Goal: Information Seeking & Learning: Learn about a topic

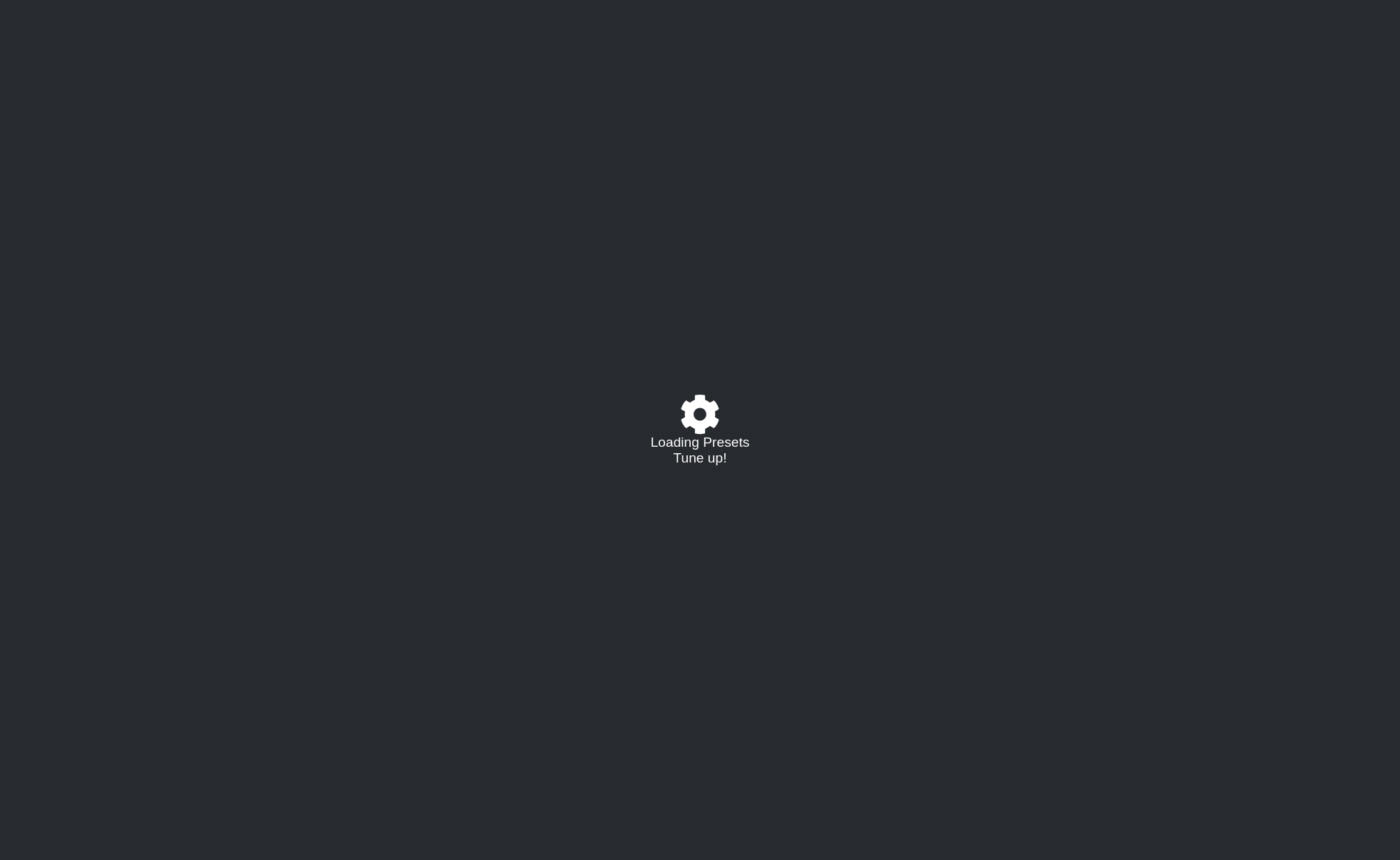
select select "/023330804210"
select select "A"
select select "D"
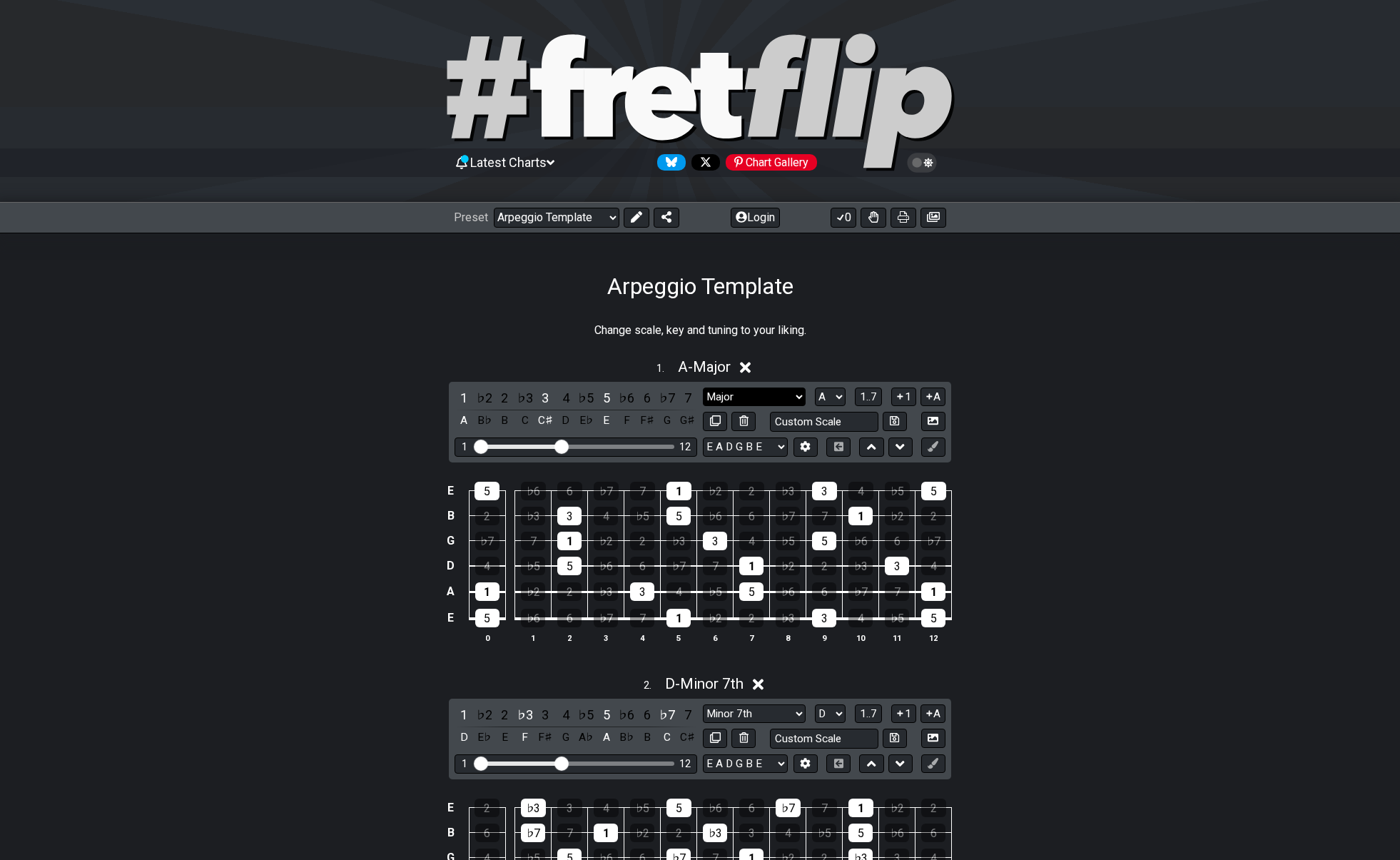
click at [786, 393] on select "Major Root Minor Pentatonic Major Pentatonic Minor Blues Major Blues Major / [P…" at bounding box center [754, 397] width 103 height 19
select select "Minor"
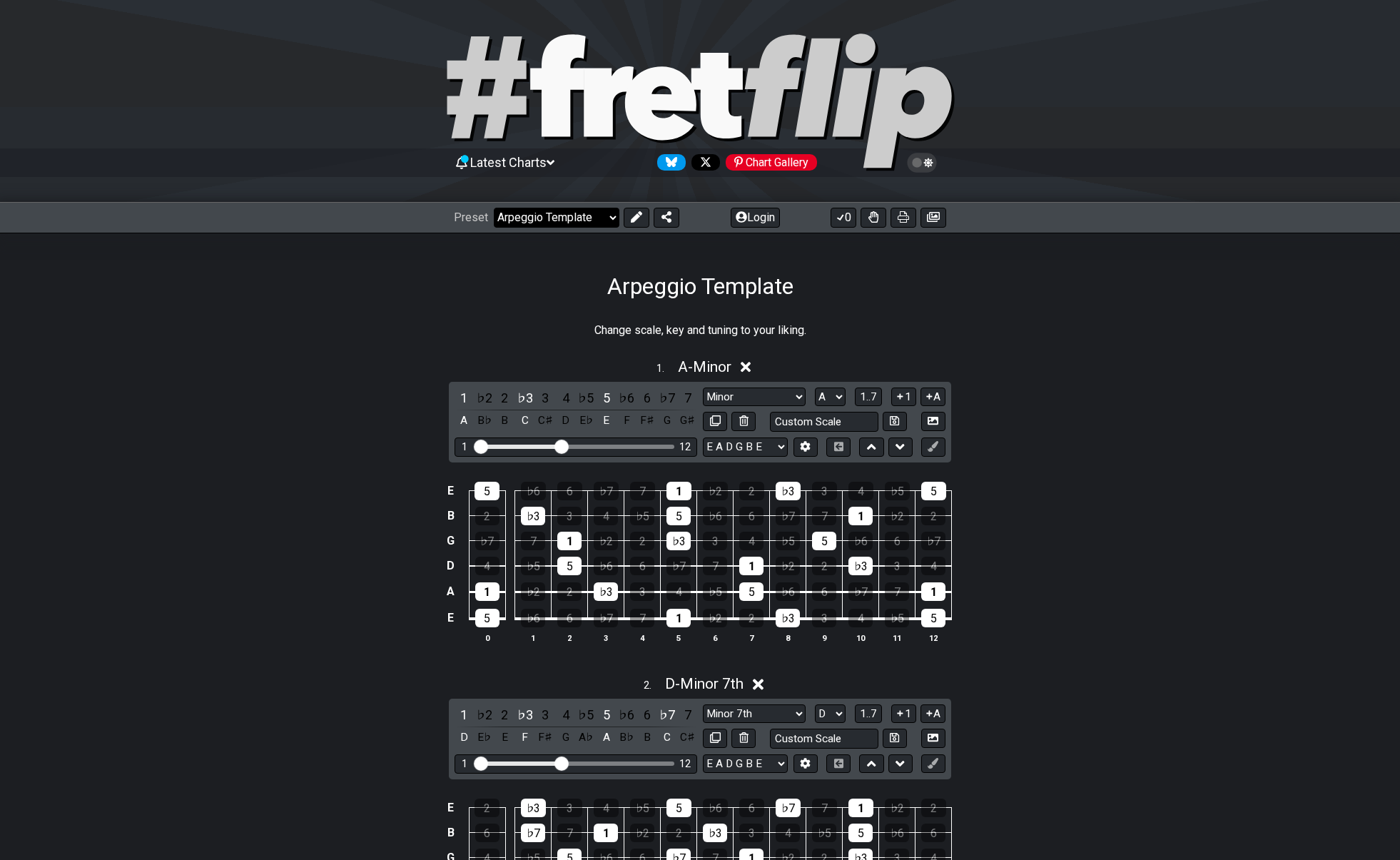
click at [605, 218] on select "Welcome to #fretflip! Arpeggio Template Custom Preset Minor Pentatonic Major Pe…" at bounding box center [557, 217] width 126 height 20
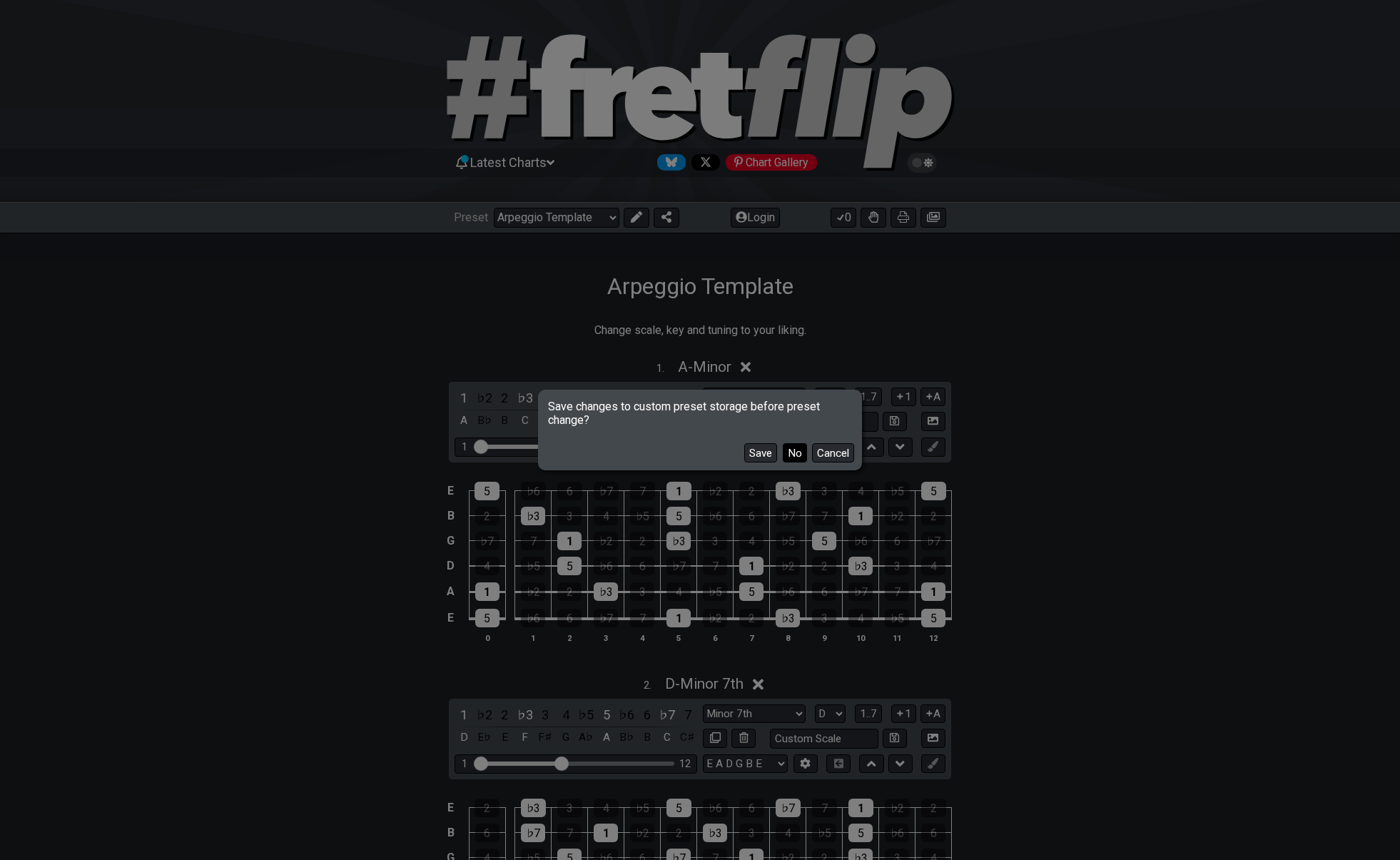
click at [788, 449] on button "No" at bounding box center [794, 453] width 24 height 19
select select "/welcome"
select select "C"
select select "Minor Pentatonic"
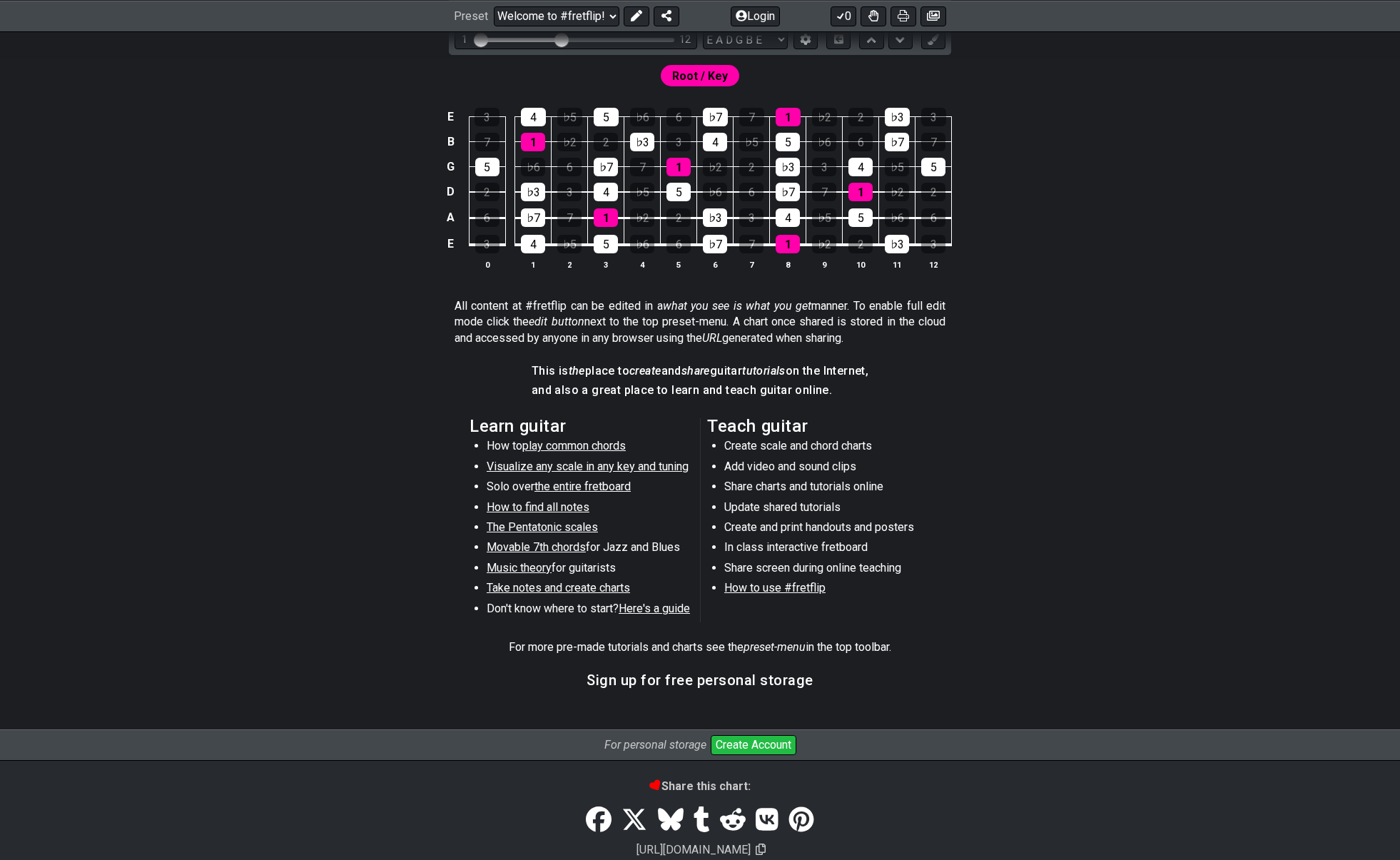
scroll to position [420, 0]
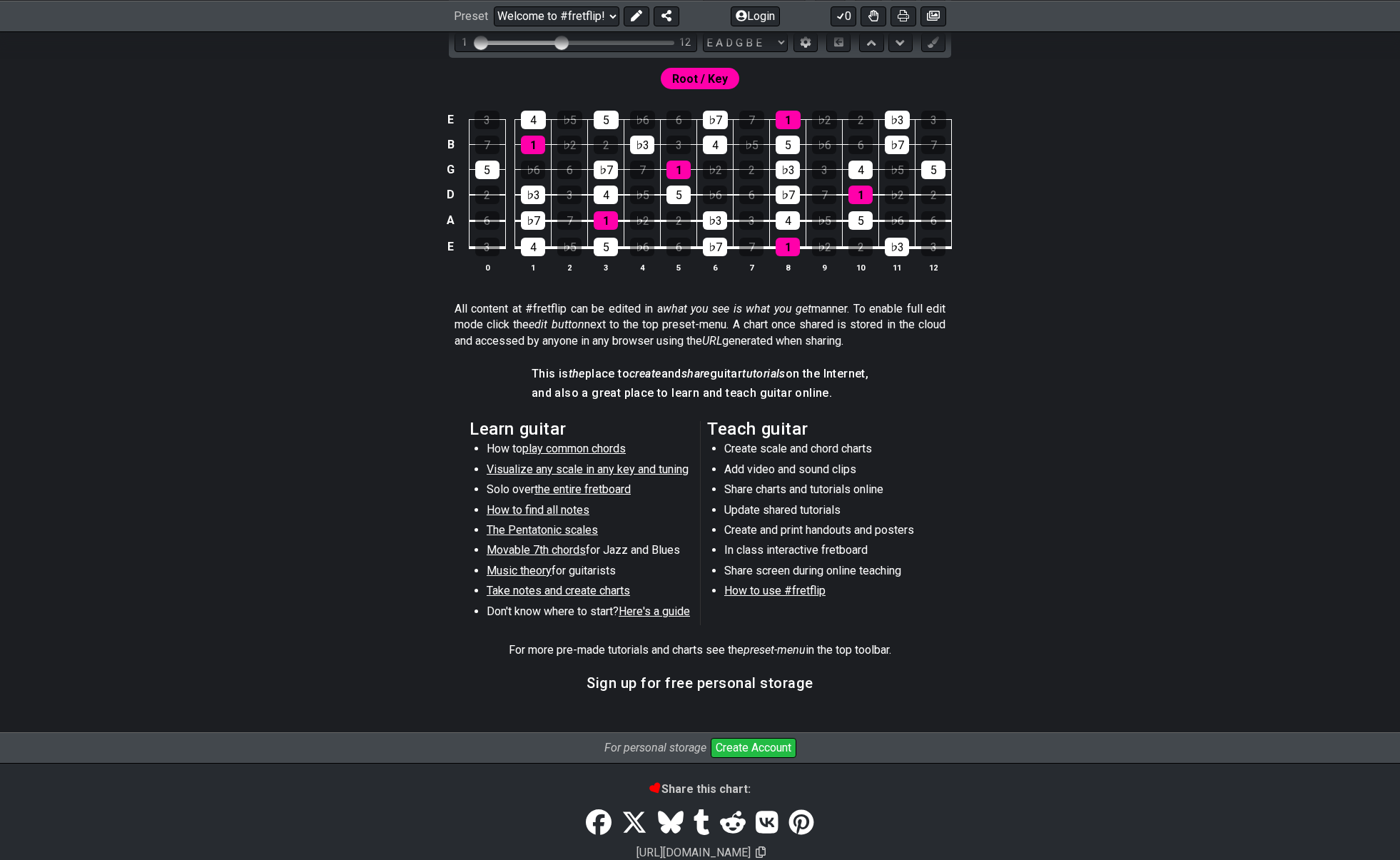
click at [545, 467] on span "Visualize any scale in any key and tuning" at bounding box center [588, 469] width 202 height 13
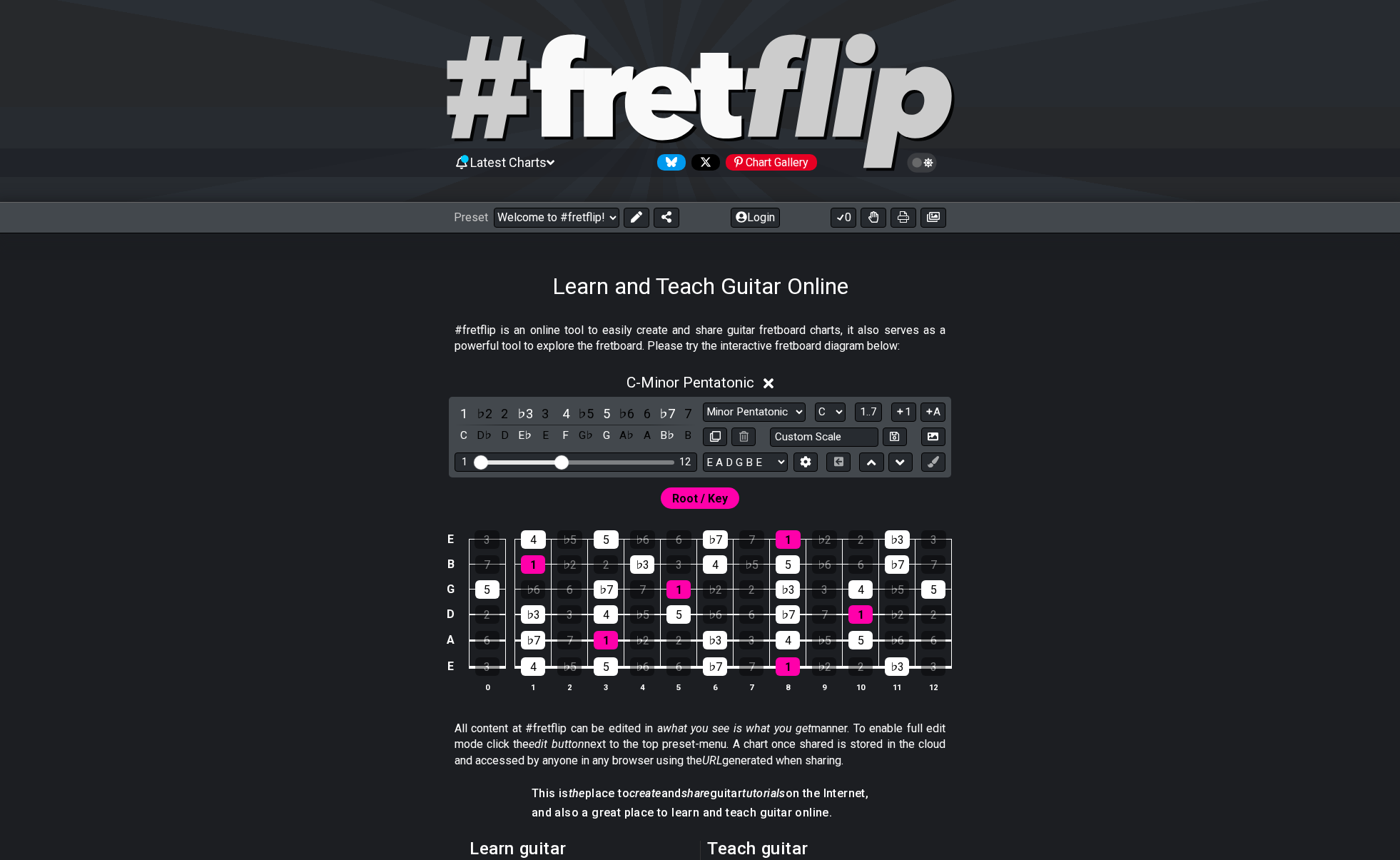
select select "/guitar-scales"
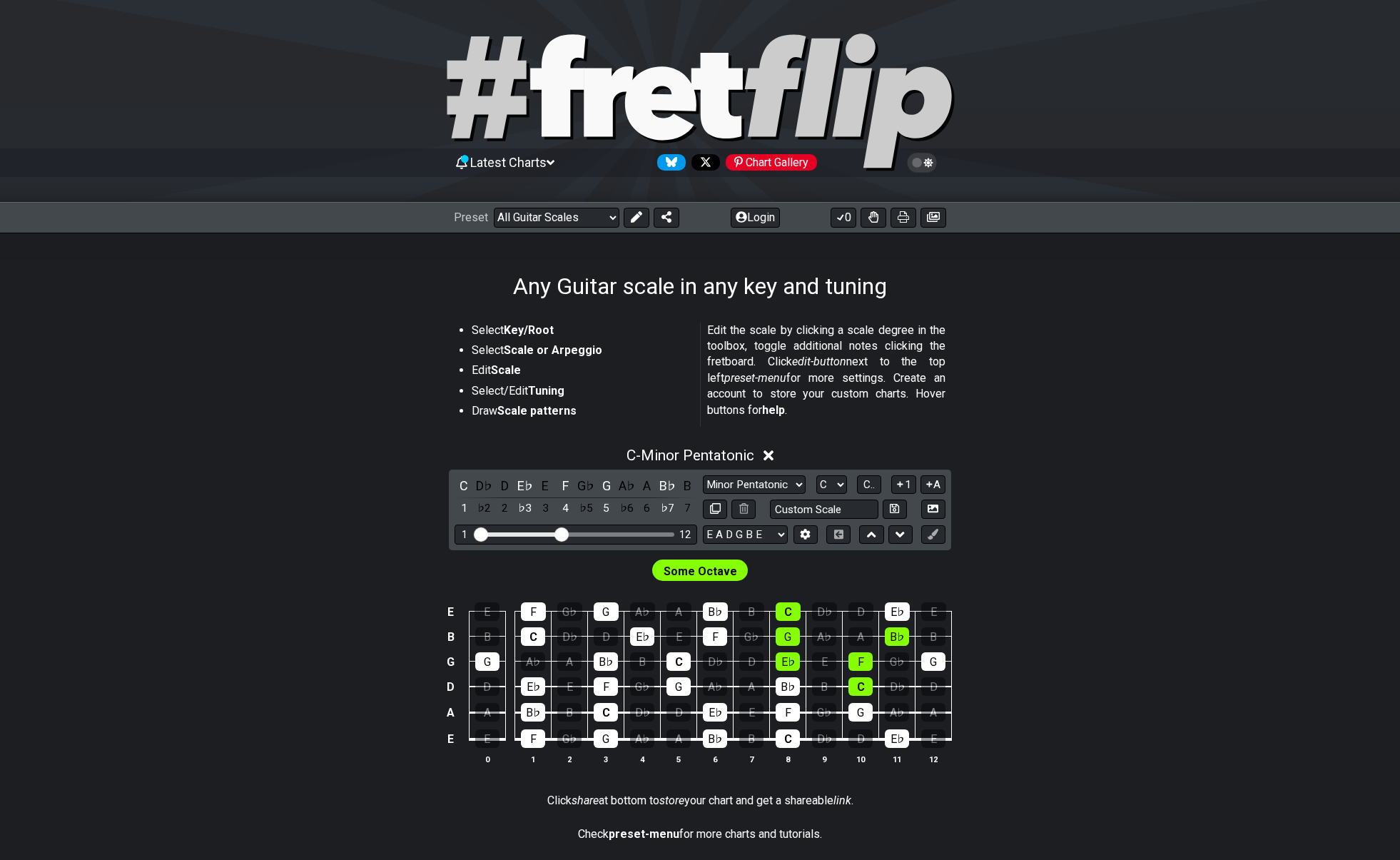
scroll to position [1, 0]
click at [697, 566] on span "Some Octave" at bounding box center [700, 571] width 73 height 21
click at [672, 566] on span "Some Octave" at bounding box center [700, 571] width 73 height 21
click at [797, 481] on select "Minor Pentatonic Root Minor Pentatonic Major Pentatonic Minor Blues Major Blues…" at bounding box center [754, 484] width 103 height 19
click at [796, 481] on select "Minor Pentatonic Root Minor Pentatonic Major Pentatonic Minor Blues Major Blues…" at bounding box center [754, 484] width 103 height 19
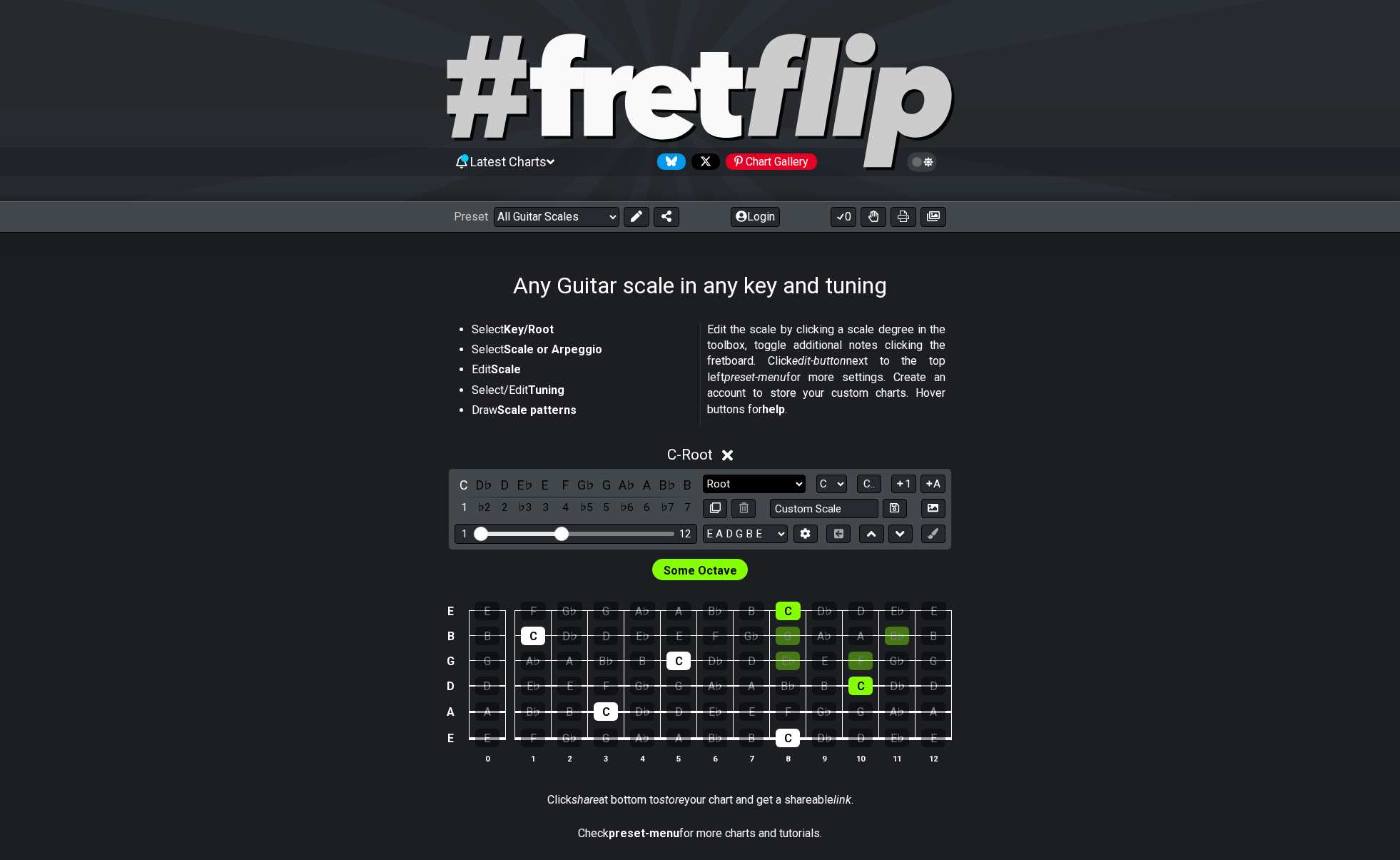
click at [787, 479] on select "Minor Pentatonic Root Minor Pentatonic Major Pentatonic Minor Blues Major Blues…" at bounding box center [754, 484] width 103 height 19
select select "Major / [PERSON_NAME]"
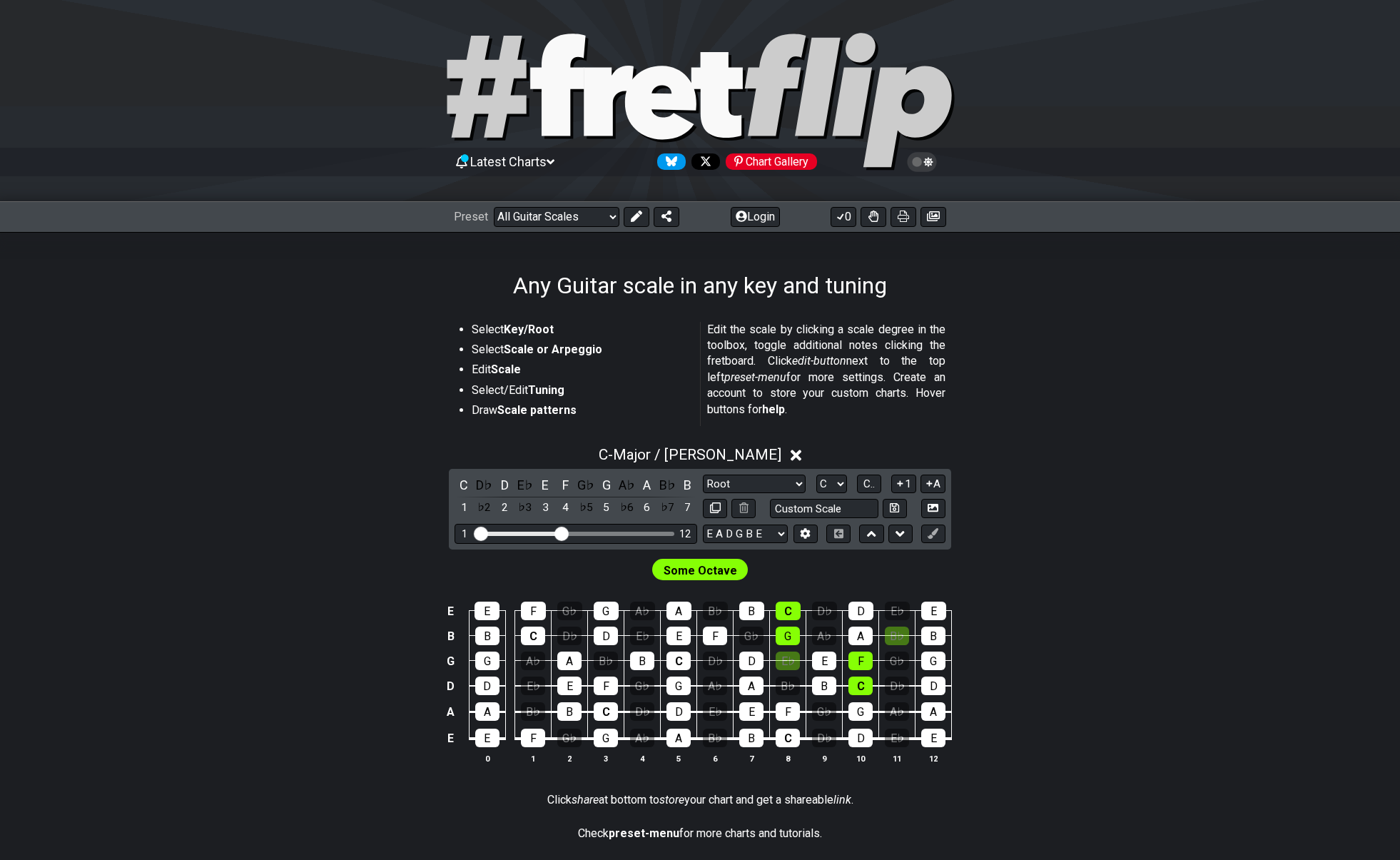
click at [721, 568] on span "Some Octave" at bounding box center [700, 571] width 73 height 21
click at [535, 634] on div "C" at bounding box center [532, 635] width 24 height 18
click at [531, 634] on div "C" at bounding box center [532, 635] width 24 height 18
click at [532, 634] on div "C" at bounding box center [532, 635] width 24 height 18
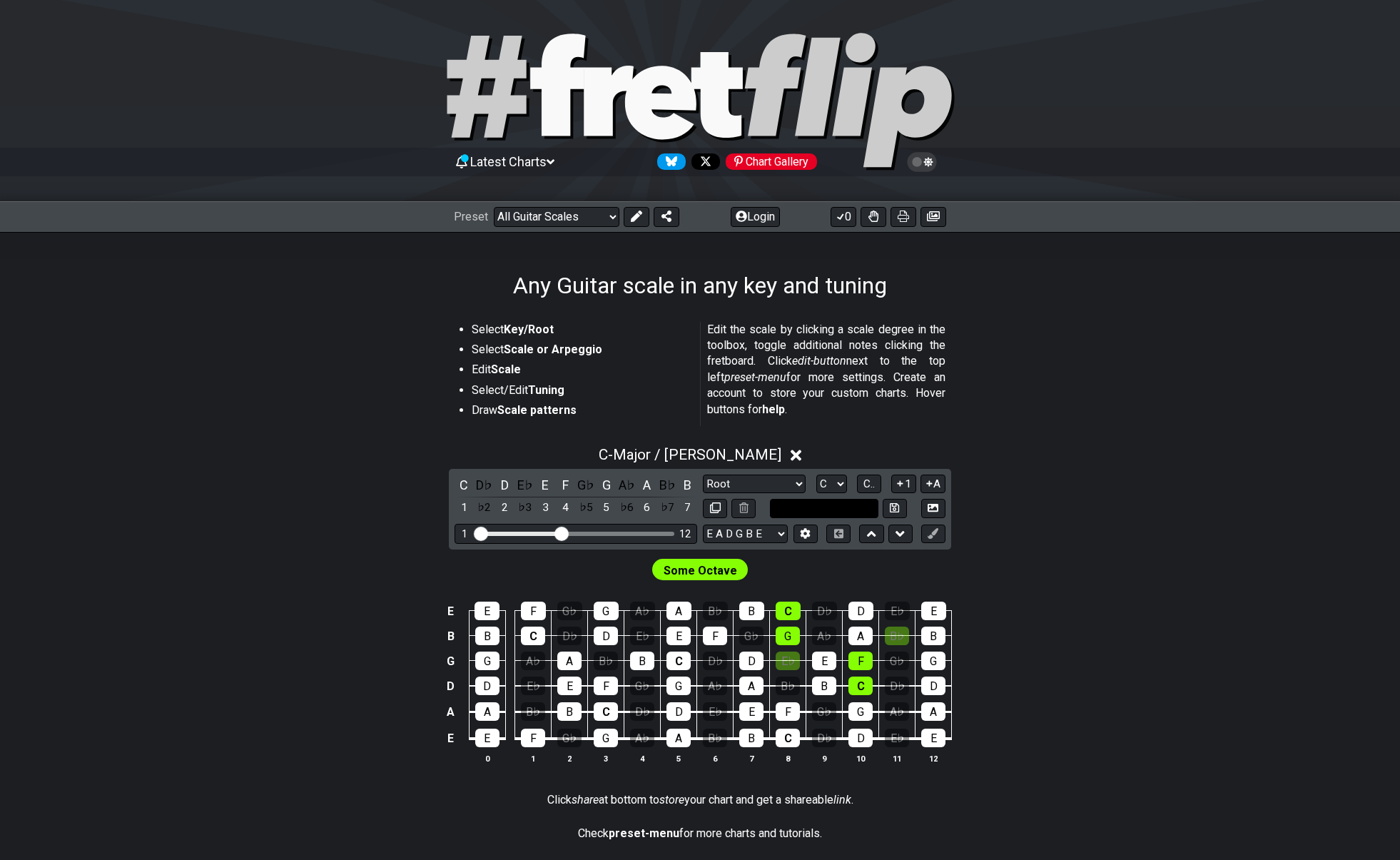
click at [826, 506] on input "text" at bounding box center [824, 508] width 109 height 19
type input "Custom Scale"
click at [1085, 513] on div "C - Major / Ionian C D♭ D E♭ E F G♭ G A♭ A B♭ B 1 ♭2 2 ♭3 3 4 ♭5 5 ♭6 6 ♭7 7 Mi…" at bounding box center [700, 611] width 1113 height 347
click at [758, 479] on select "Minor Pentatonic Root Minor Pentatonic Major Pentatonic Minor Blues Major Blues…" at bounding box center [754, 484] width 103 height 19
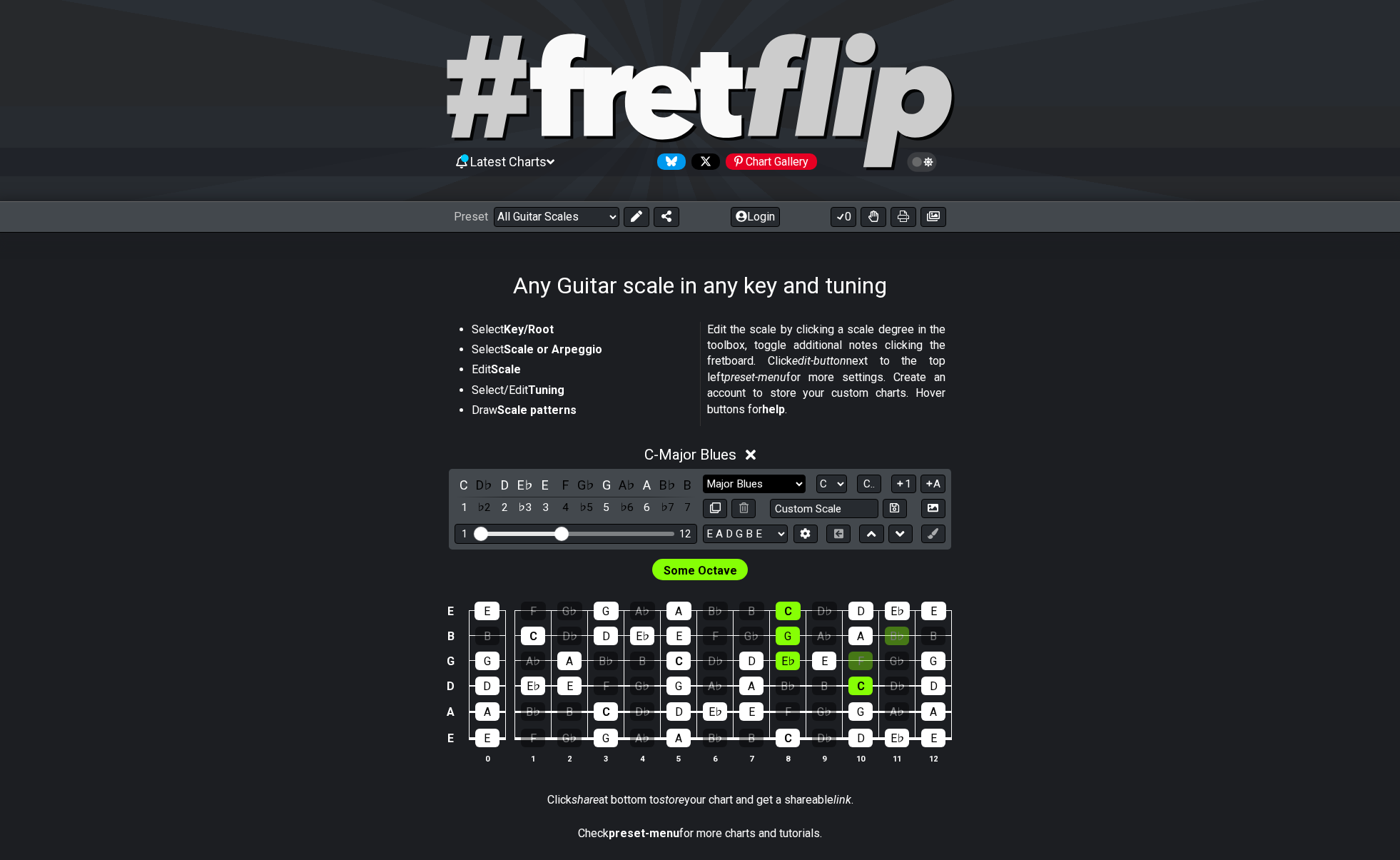
click at [767, 479] on select "Minor Pentatonic Root Minor Pentatonic Major Pentatonic Minor Blues Major Blues…" at bounding box center [754, 484] width 103 height 19
click at [981, 488] on div "C - Major Pentatonic C D♭ D E♭ E F G♭ G A♭ A B♭ B 1 ♭2 2 ♭3 3 4 ♭5 5 ♭6 6 ♭7 7 …" at bounding box center [700, 611] width 1113 height 347
click at [762, 479] on select "Minor Pentatonic Root Minor Pentatonic Major Pentatonic Minor Blues Major Blues…" at bounding box center [754, 484] width 103 height 19
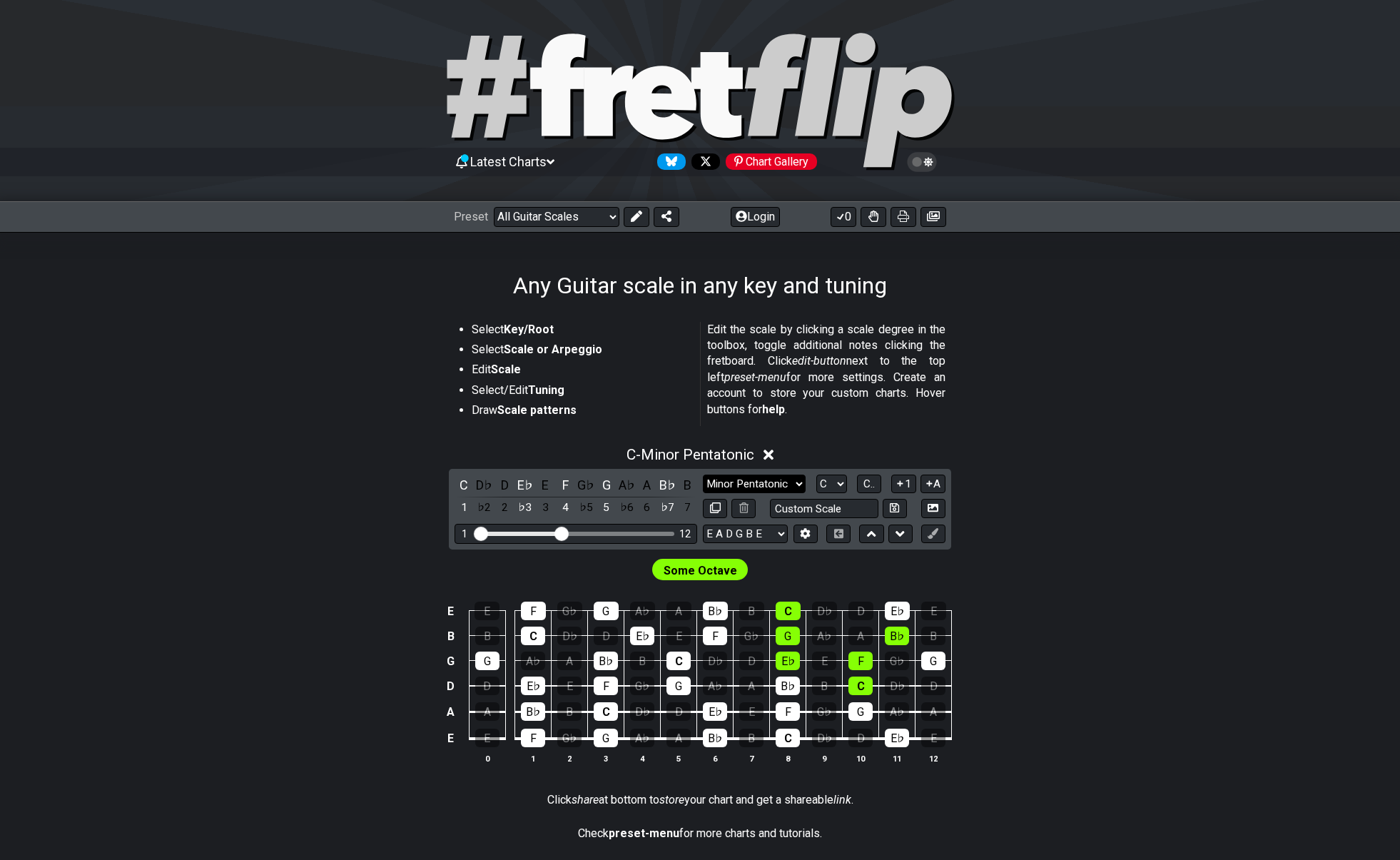
click at [758, 484] on select "Minor Pentatonic Root Minor Pentatonic Major Pentatonic Minor Blues Major Blues…" at bounding box center [754, 484] width 103 height 19
select select "Minor"
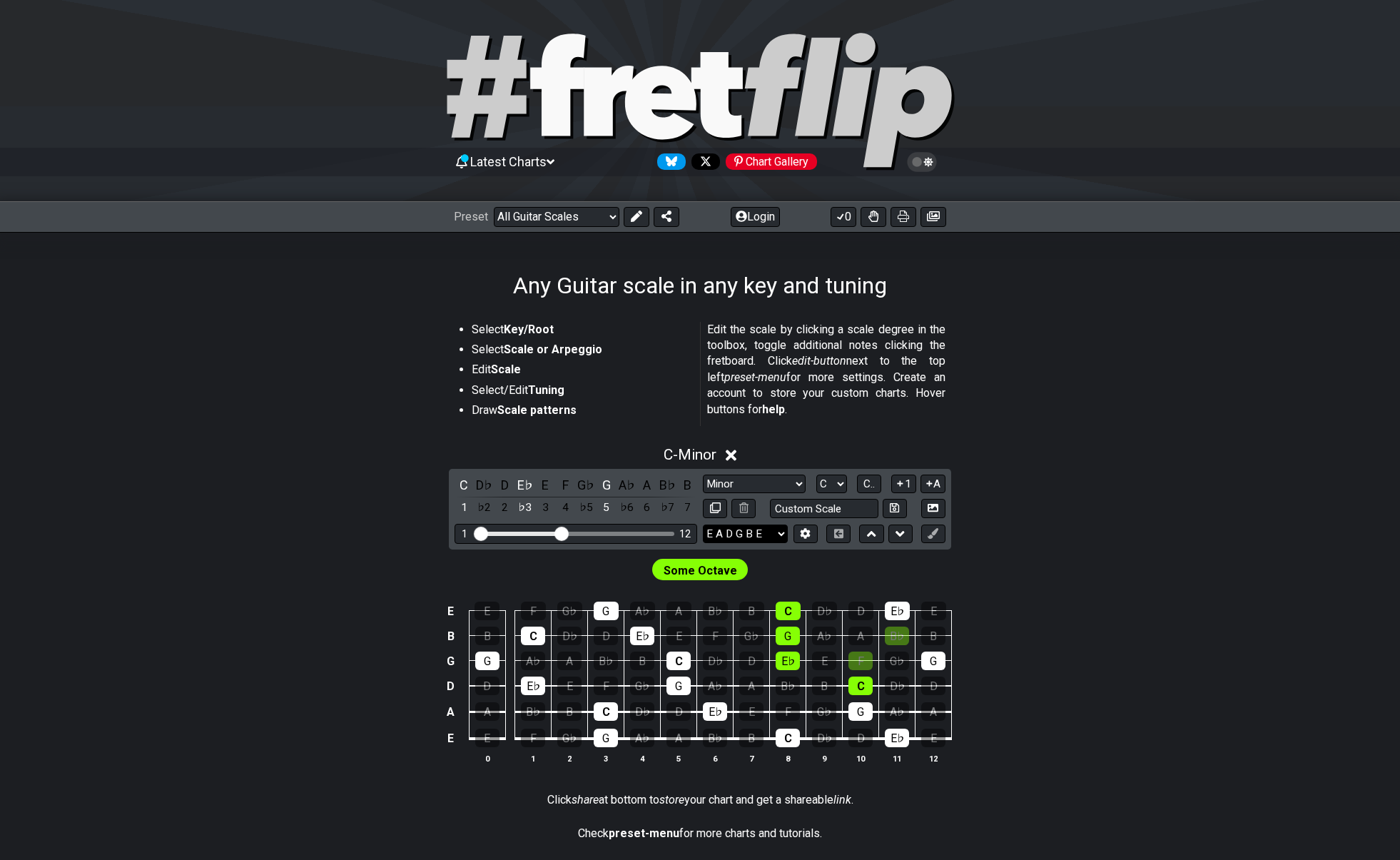
click at [768, 538] on select "E A D G B E E A D G B E E A D G B E B E A D F♯ B A D G C E A D A D G B E E♭ A♭ …" at bounding box center [744, 534] width 85 height 19
click at [765, 527] on select "E A D G B E E A D G B E E A D G B E B E A D F♯ B A D G C E A D A D G B E E♭ A♭ …" at bounding box center [744, 534] width 85 height 19
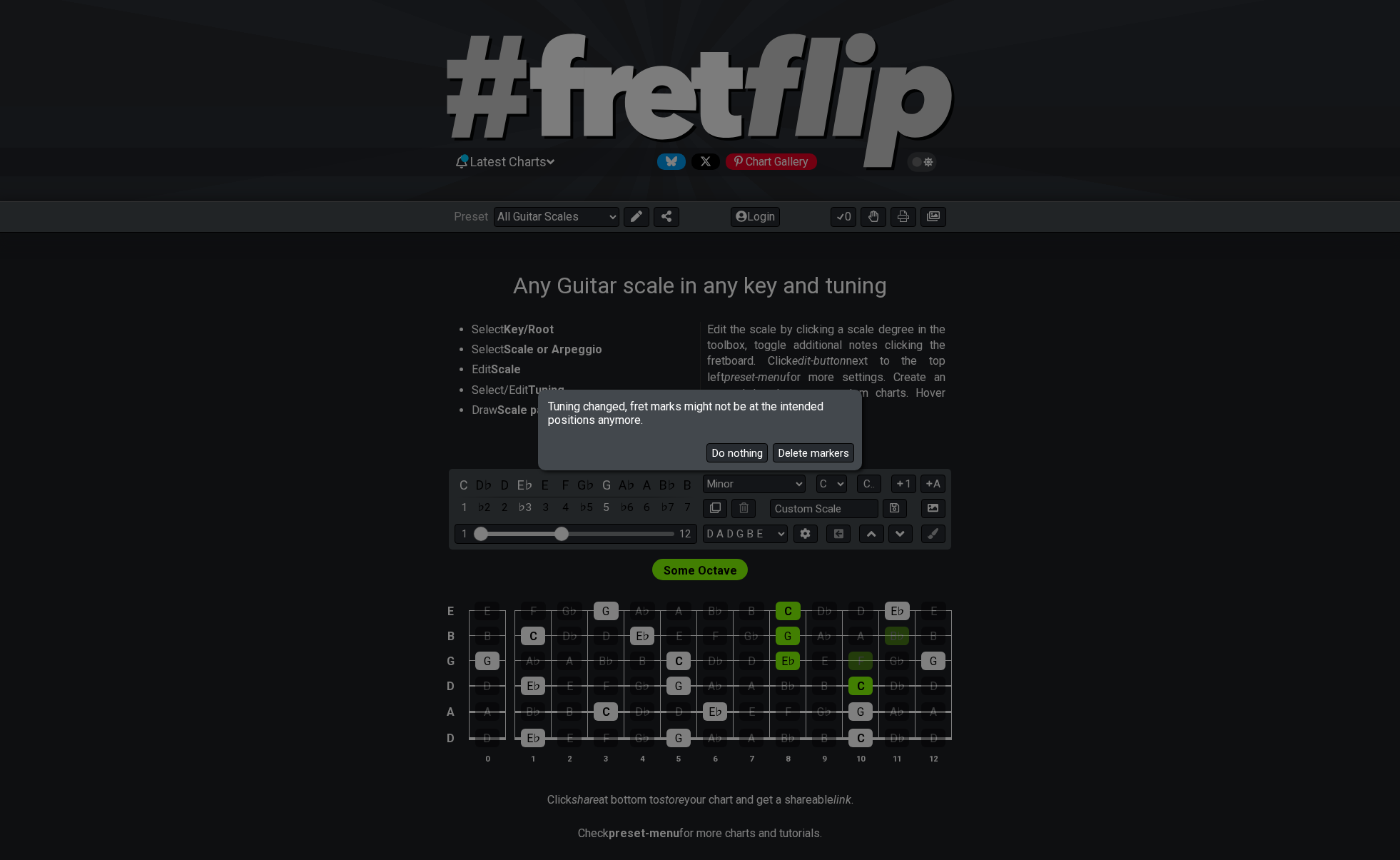
click at [737, 455] on button "Do nothing" at bounding box center [737, 453] width 61 height 19
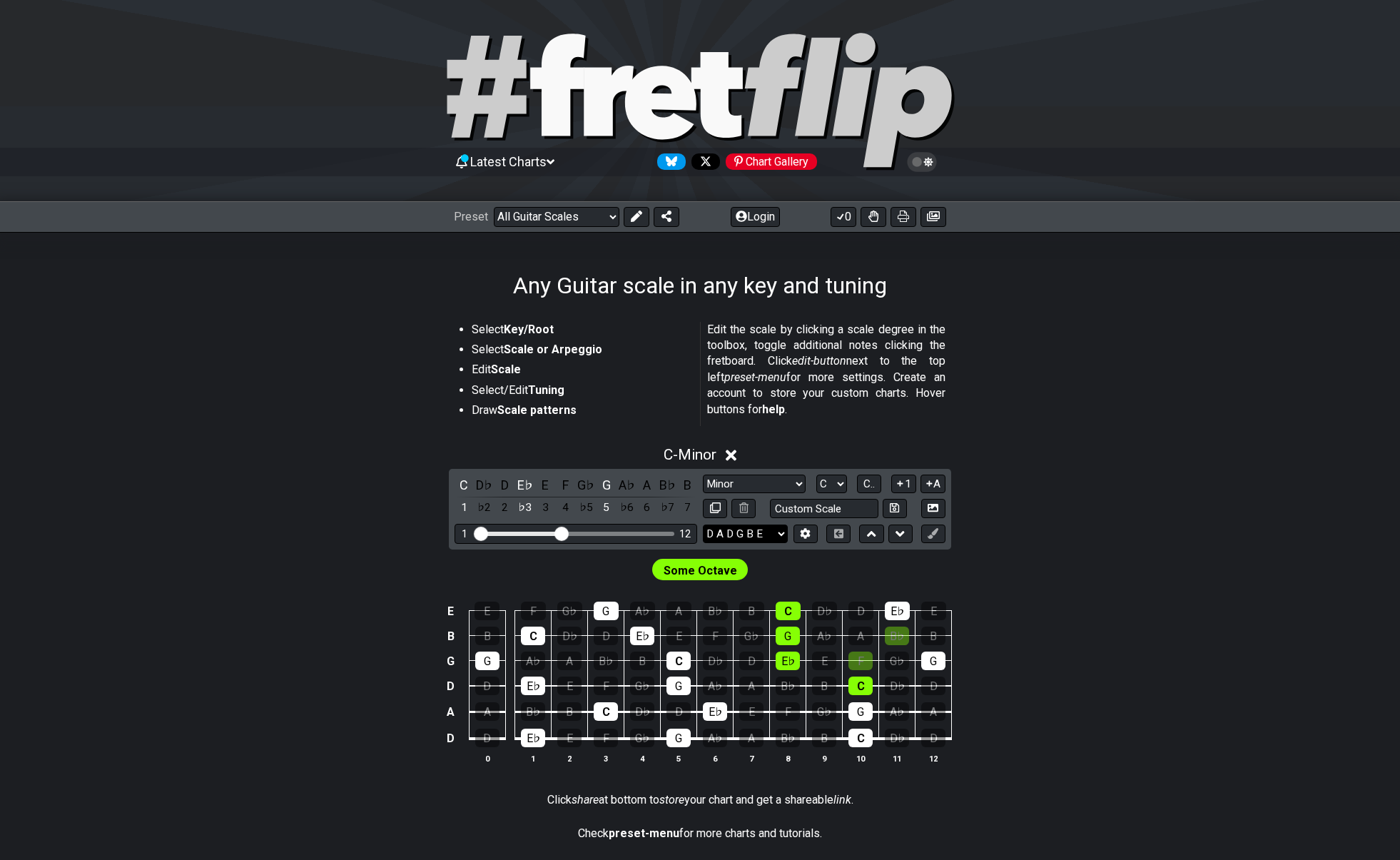
click at [770, 536] on select "E A D G B E E A D G B E E A D G B E B E A D F♯ B A D G C E A D A D G B E E♭ A♭ …" at bounding box center [744, 534] width 85 height 19
select select "E A D G B E"
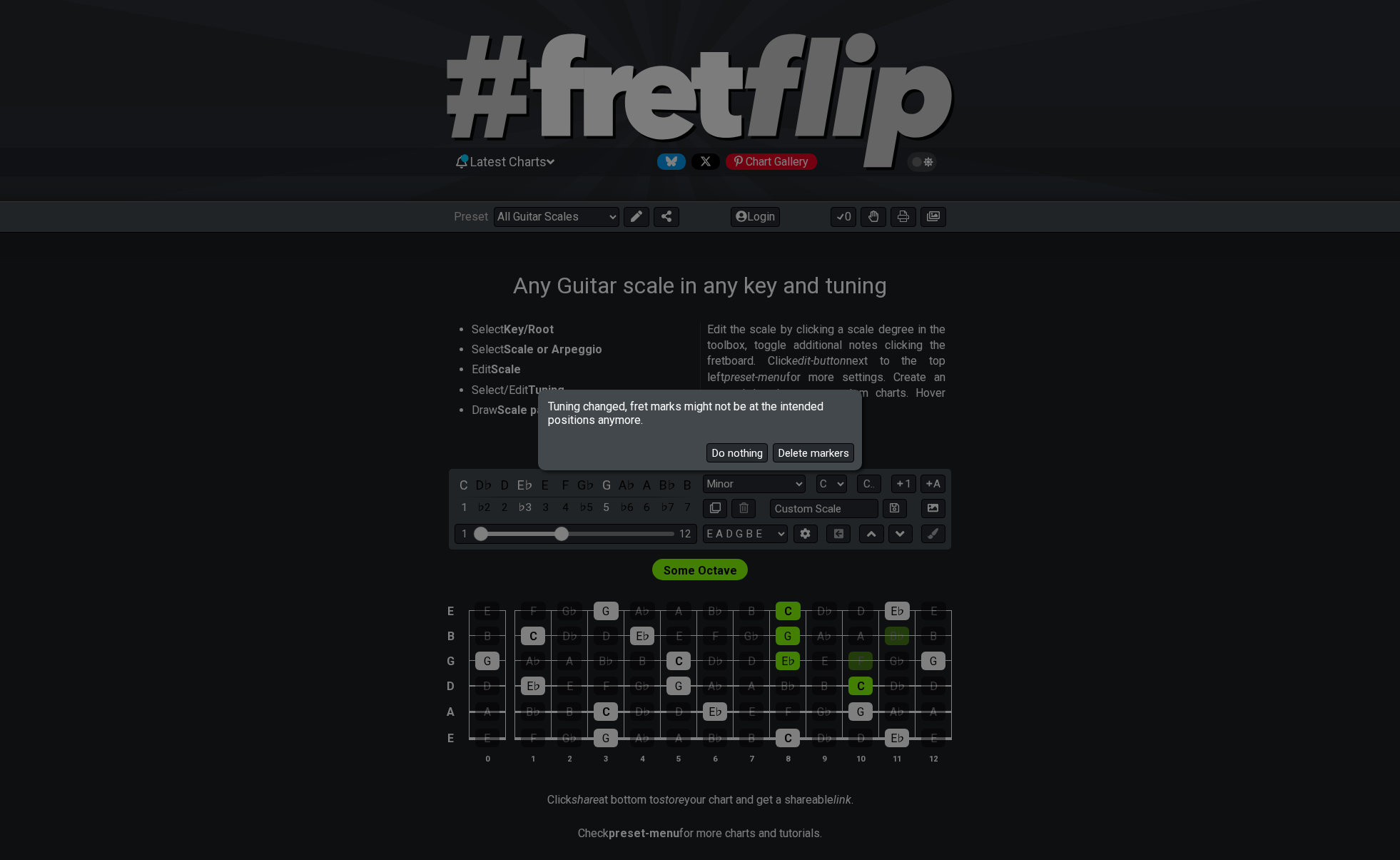
click at [744, 453] on button "Do nothing" at bounding box center [737, 453] width 61 height 19
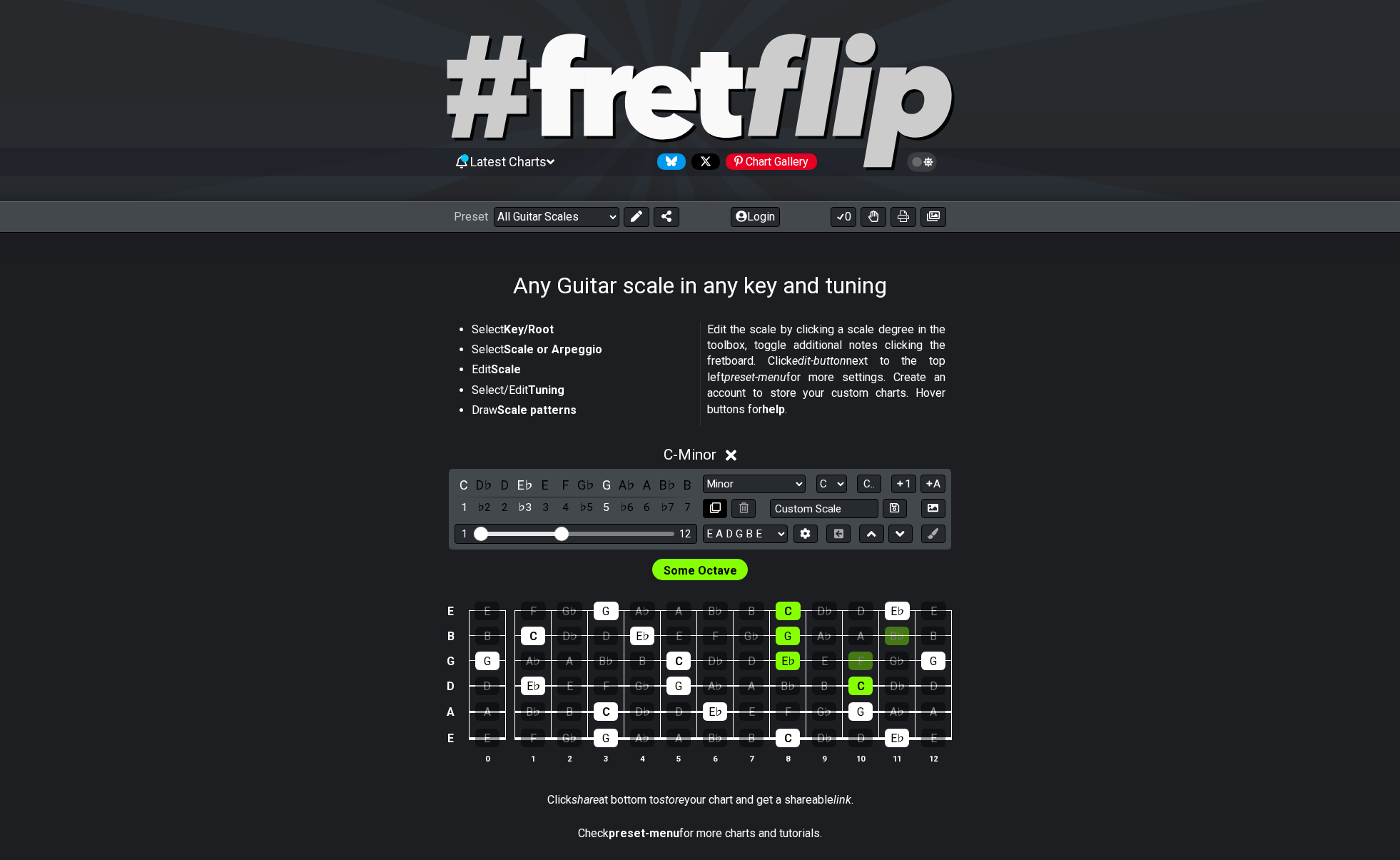
click at [716, 508] on icon at bounding box center [715, 507] width 10 height 10
select select "Minor"
select select "C"
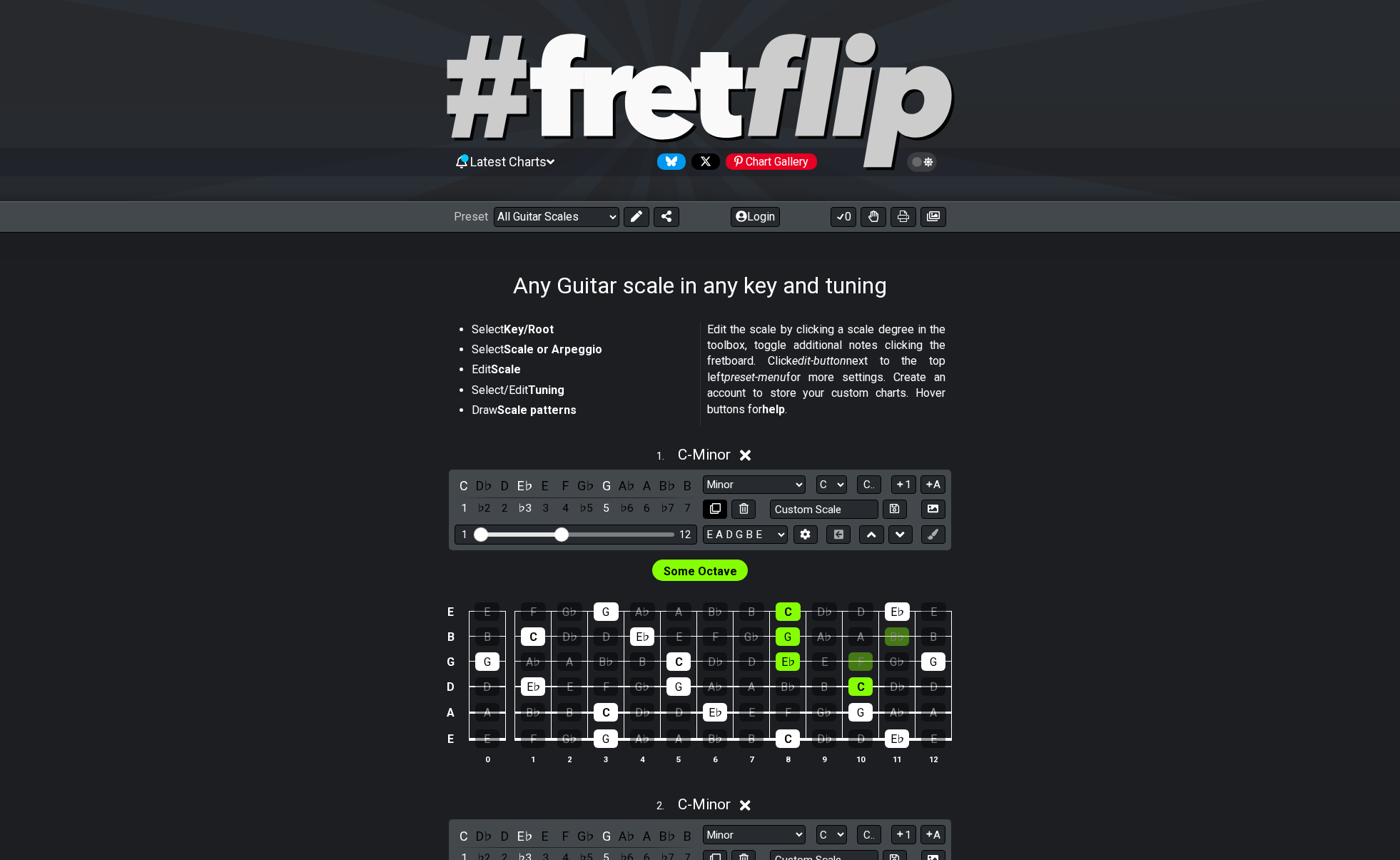
click at [716, 508] on icon at bounding box center [715, 508] width 10 height 10
select select "Minor"
select select "C"
click at [716, 508] on icon at bounding box center [715, 508] width 10 height 10
select select "Minor"
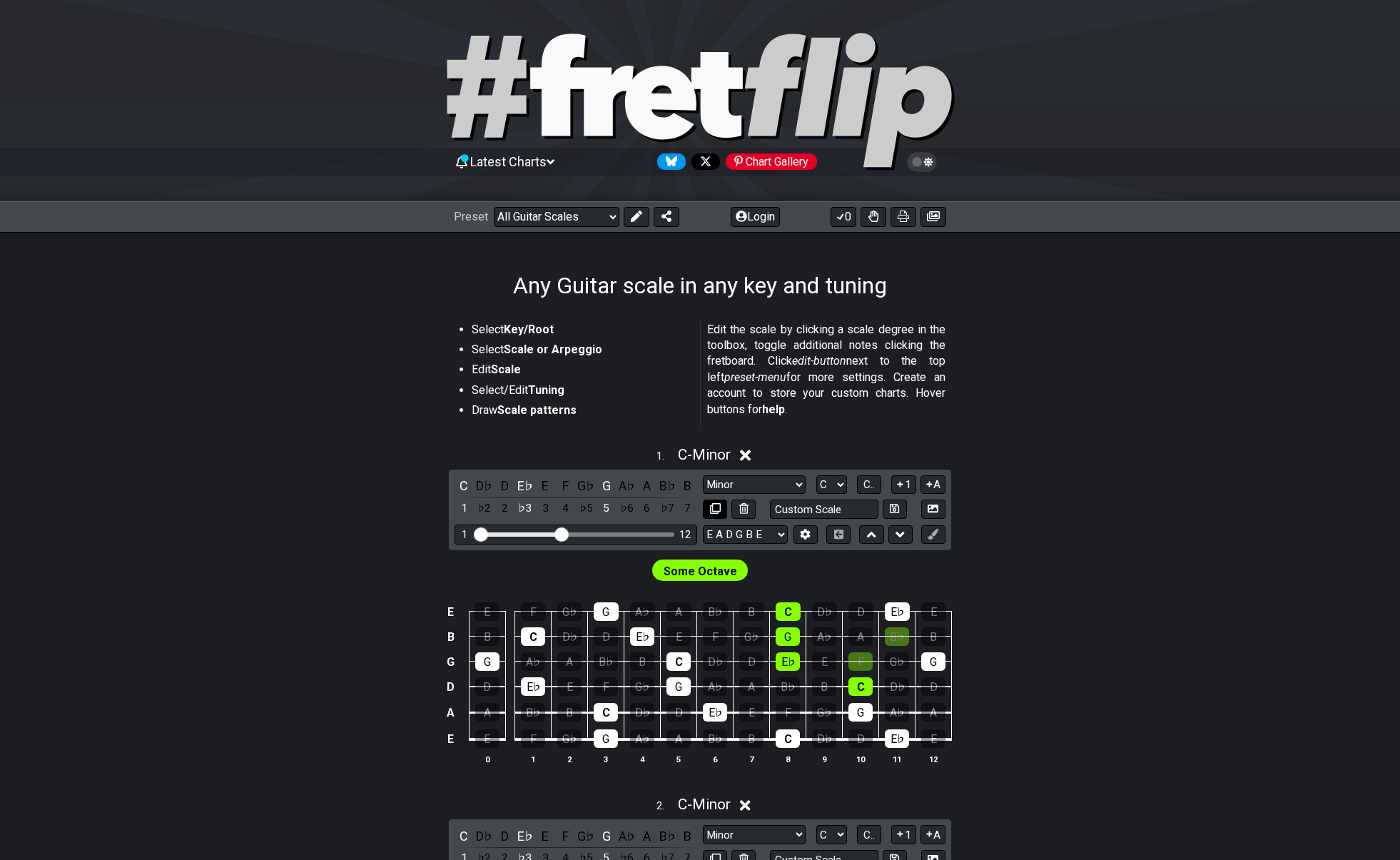
select select "C"
click at [714, 566] on span "Some Octave" at bounding box center [700, 571] width 73 height 21
click at [682, 568] on span "Some Octave" at bounding box center [700, 571] width 73 height 21
click at [719, 508] on icon at bounding box center [715, 508] width 10 height 10
select select "Minor"
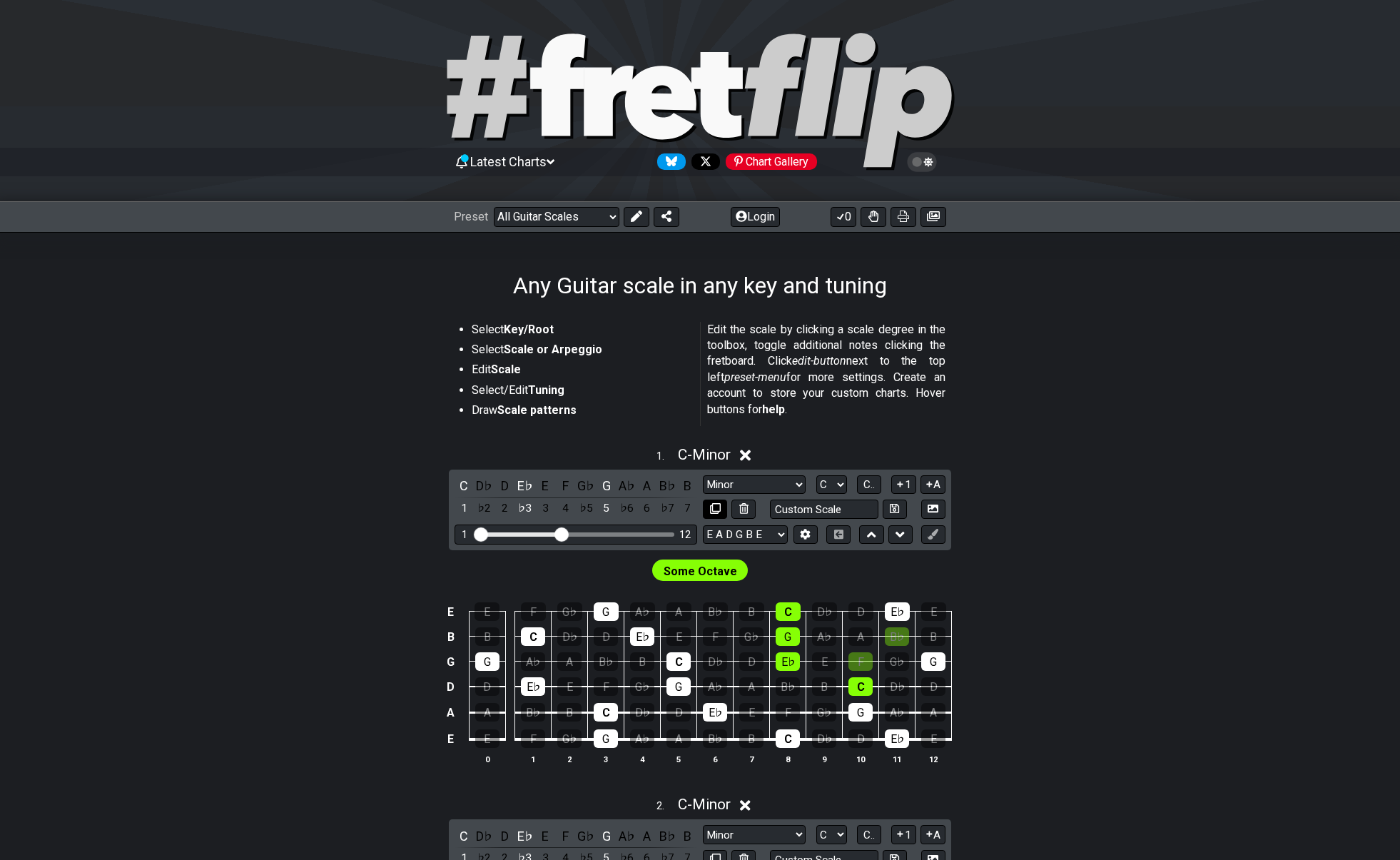
select select "C"
click at [744, 509] on icon at bounding box center [744, 508] width 10 height 10
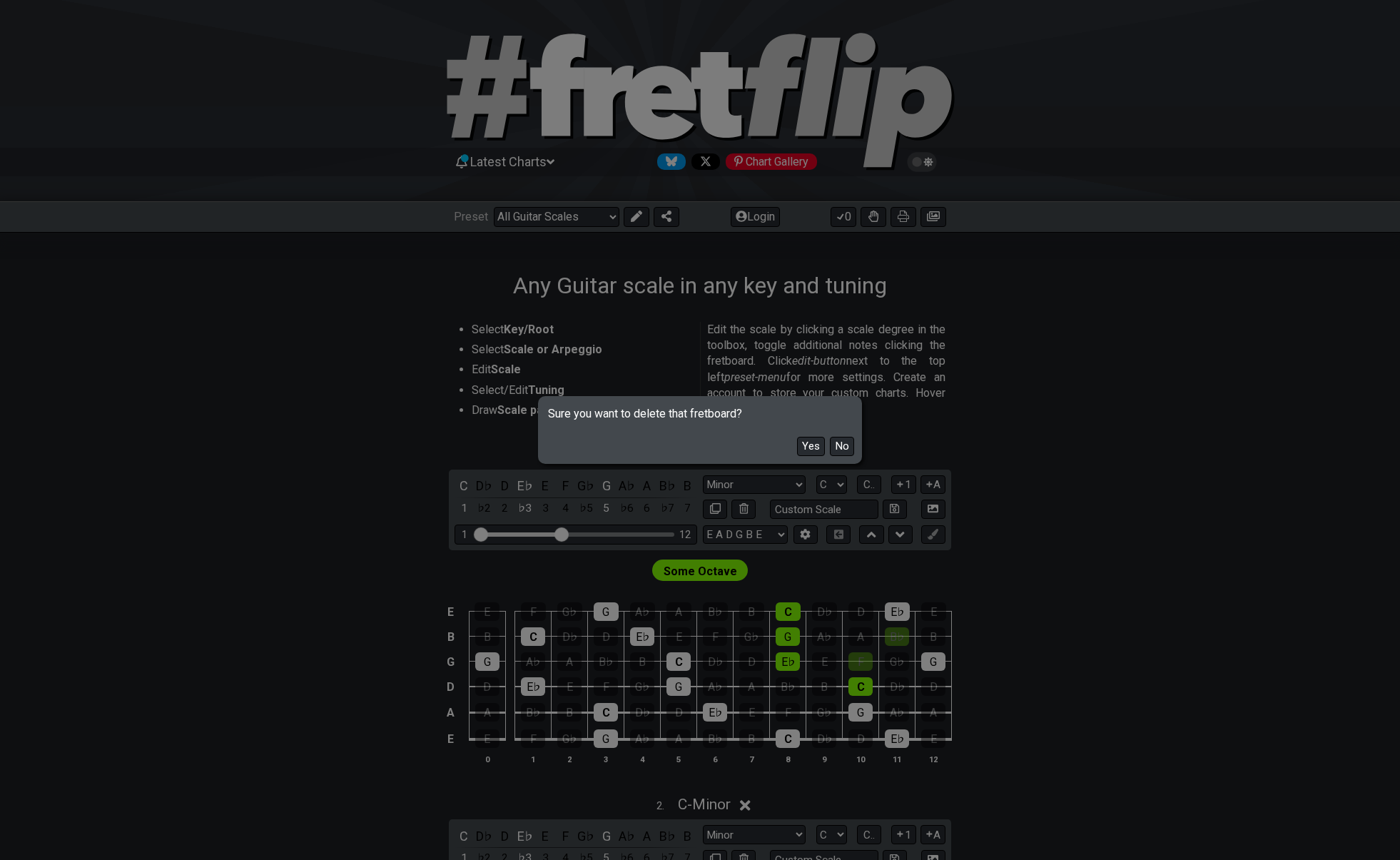
click at [813, 447] on button "Yes" at bounding box center [810, 446] width 28 height 19
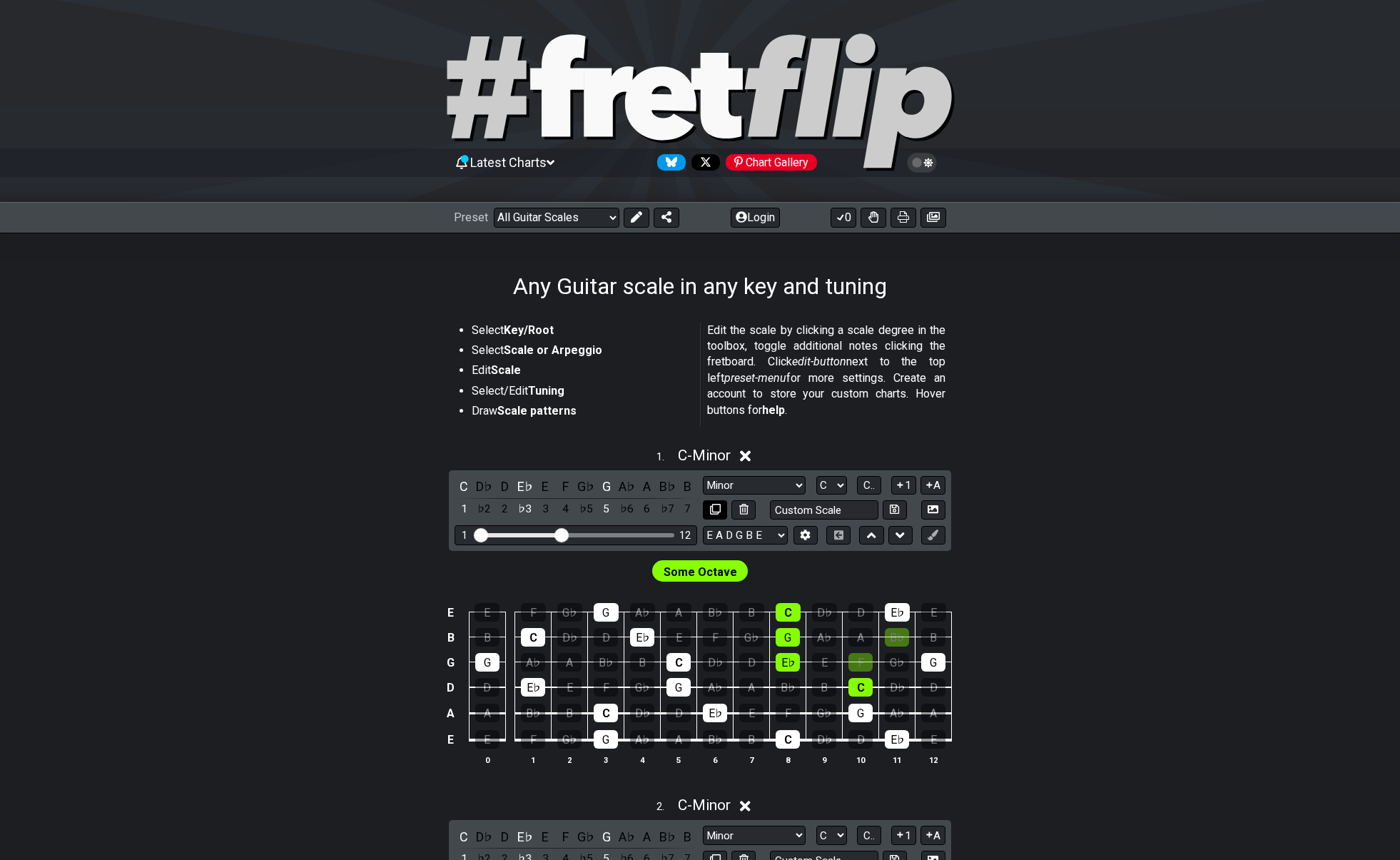
click at [716, 512] on icon at bounding box center [715, 508] width 10 height 10
select select "Minor"
select select "C"
click at [839, 484] on select "A♭ A A♯ B♭ B C C♯ D♭ D D♯ E♭ E F F♯ G♭ G G♯" at bounding box center [831, 485] width 30 height 19
click at [870, 481] on span "C.." at bounding box center [869, 484] width 11 height 12
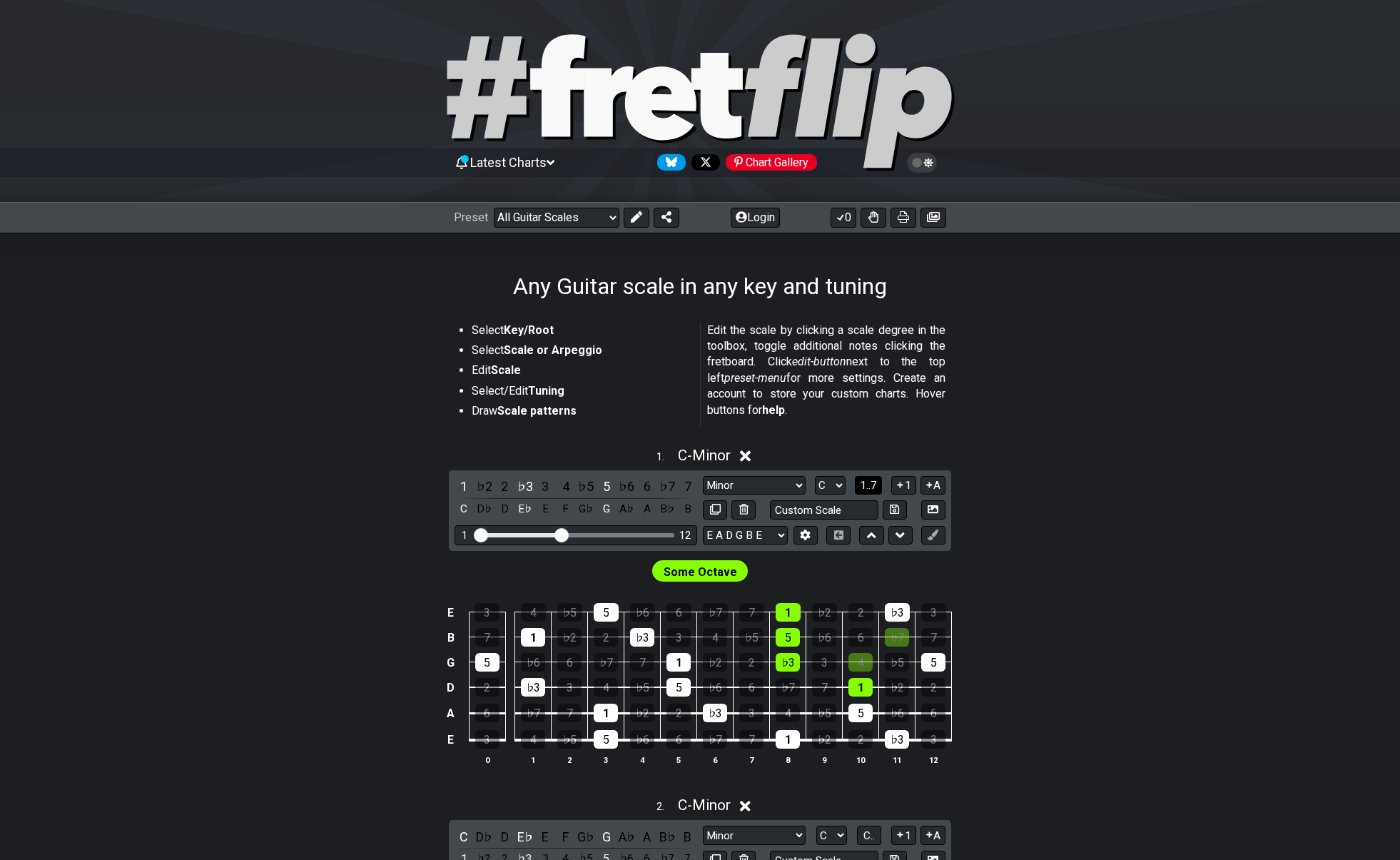
click at [868, 487] on span "1..7" at bounding box center [868, 484] width 17 height 12
click at [868, 487] on span "..." at bounding box center [868, 484] width 7 height 12
click at [868, 487] on span "C.." at bounding box center [869, 484] width 11 height 12
click at [866, 487] on span "1..7" at bounding box center [868, 484] width 17 height 12
click at [866, 487] on span "..." at bounding box center [868, 484] width 7 height 12
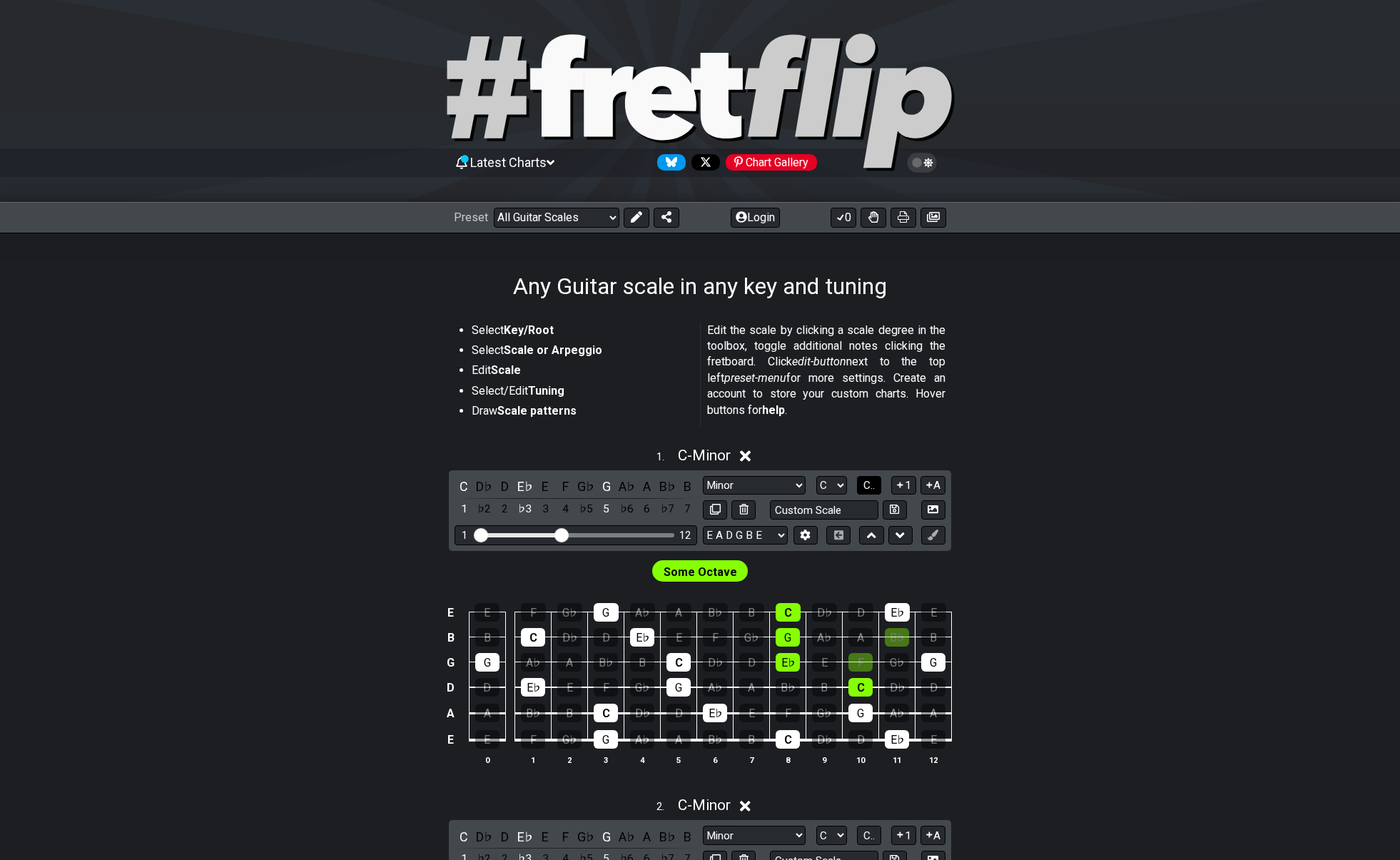
click at [866, 487] on span "C.." at bounding box center [869, 484] width 11 height 12
click at [866, 487] on span "1..7" at bounding box center [868, 484] width 17 height 12
click at [866, 487] on span "..." at bounding box center [868, 484] width 7 height 12
click at [899, 485] on icon at bounding box center [900, 484] width 13 height 10
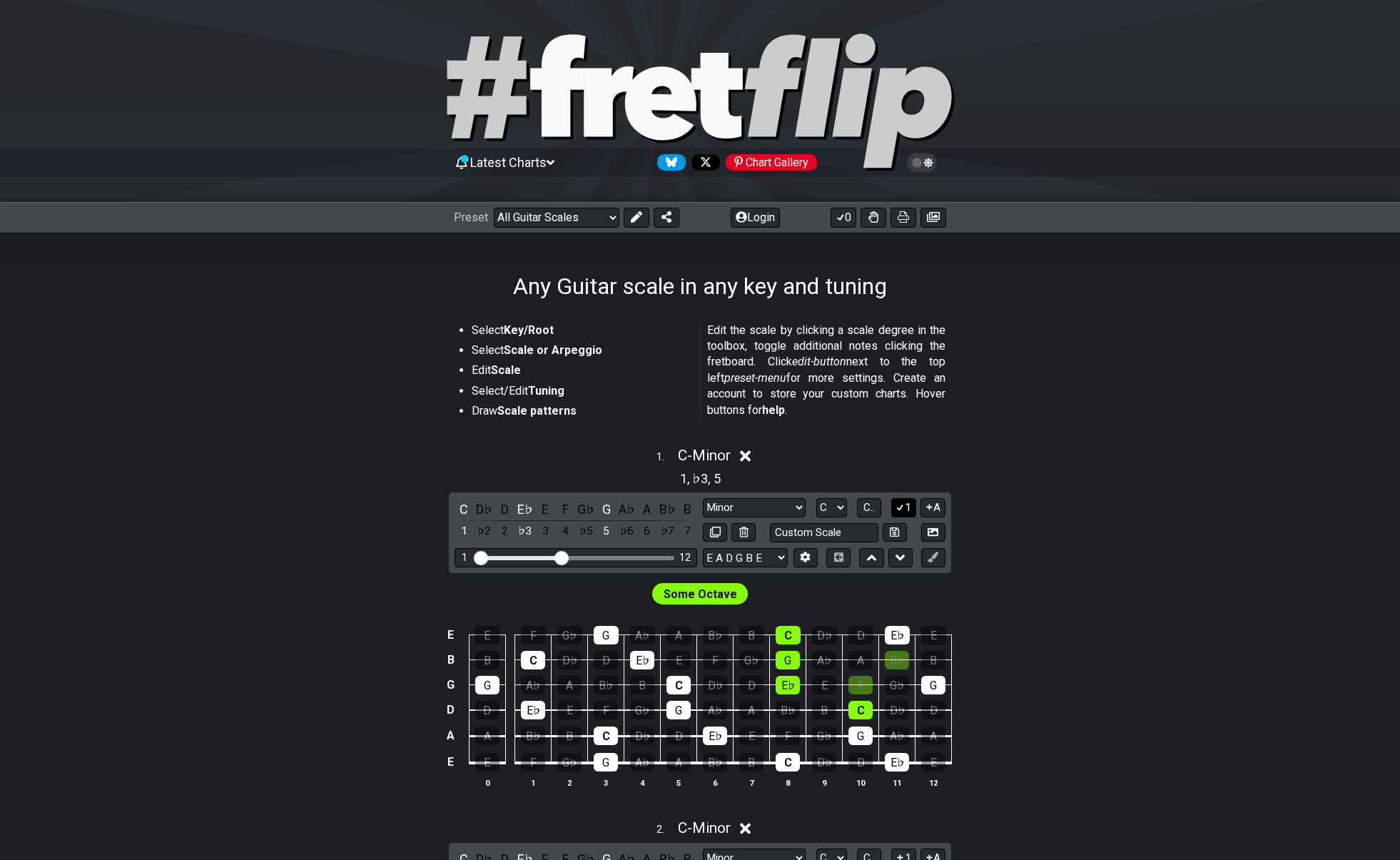
click at [903, 505] on icon at bounding box center [900, 506] width 13 height 10
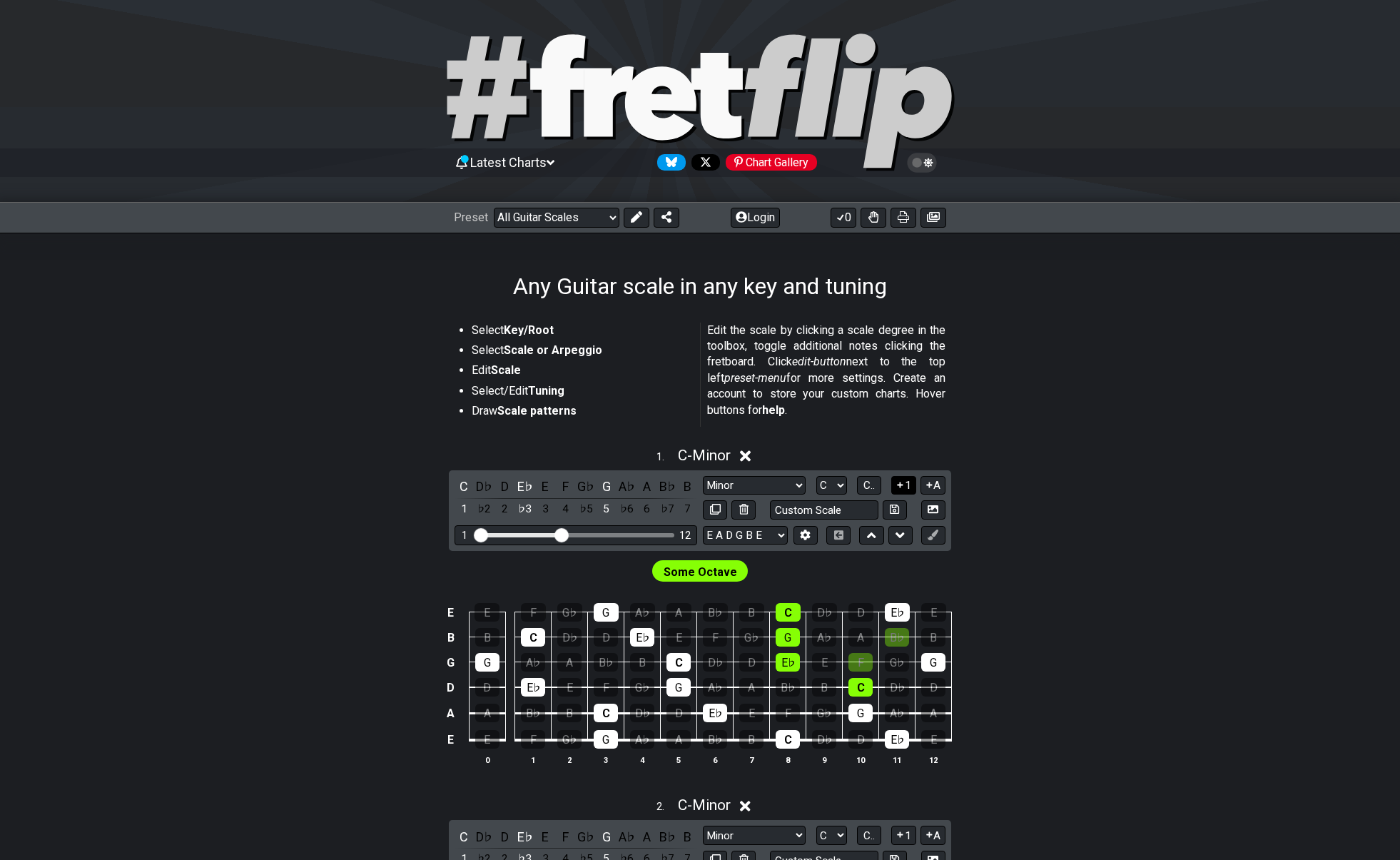
click at [901, 487] on icon at bounding box center [900, 484] width 13 height 10
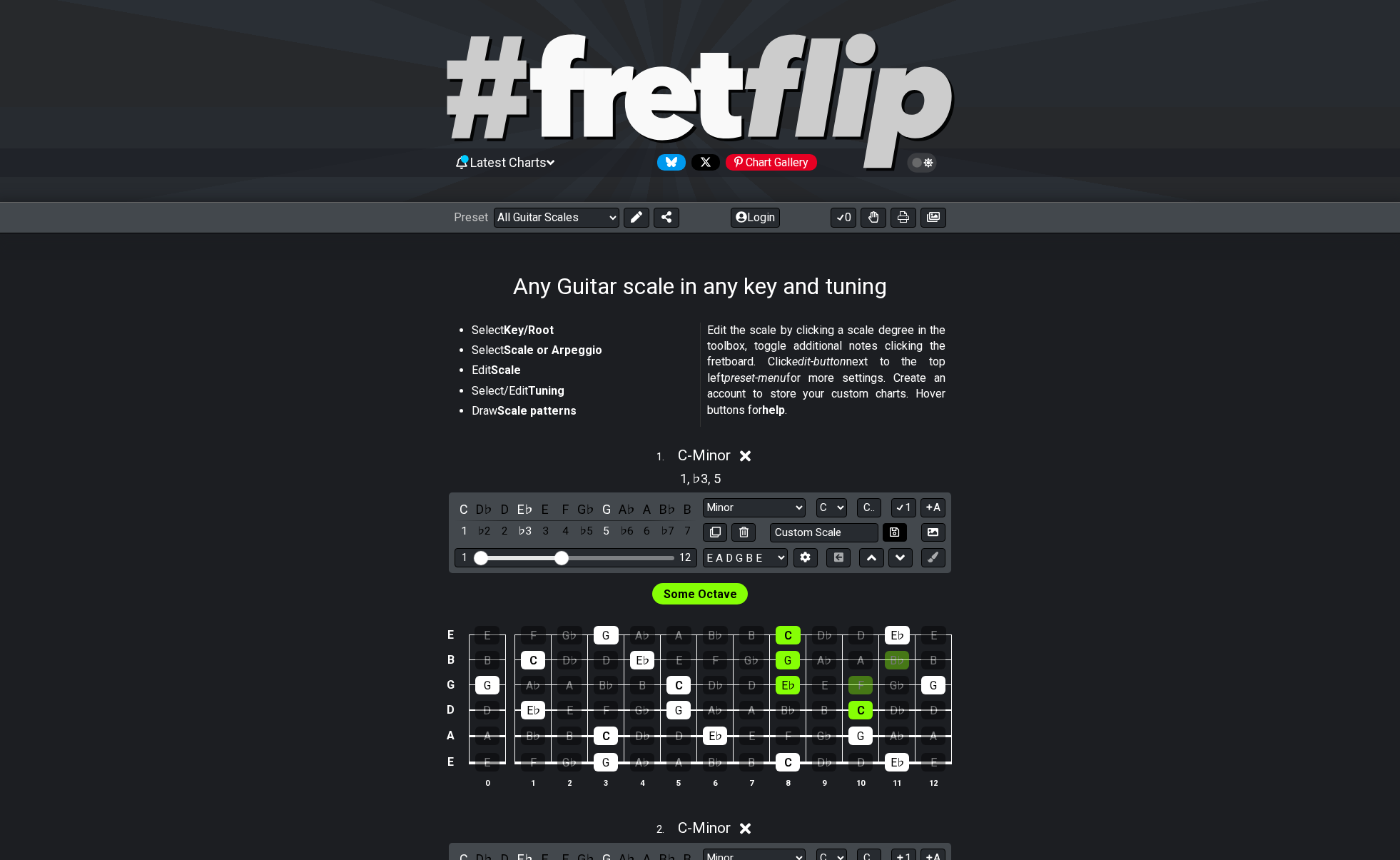
click at [901, 502] on icon at bounding box center [900, 506] width 13 height 10
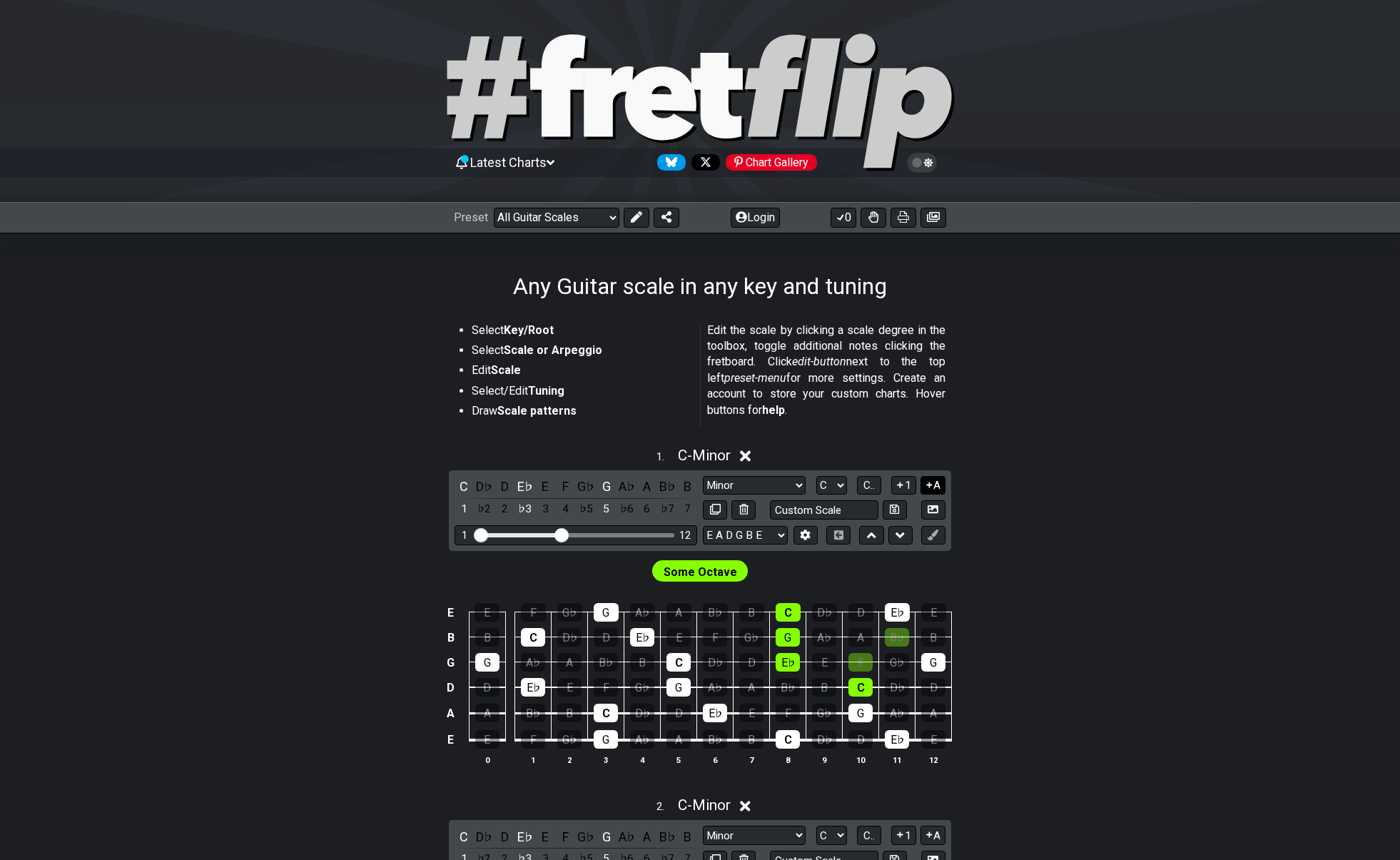
click at [926, 483] on icon at bounding box center [929, 484] width 6 height 6
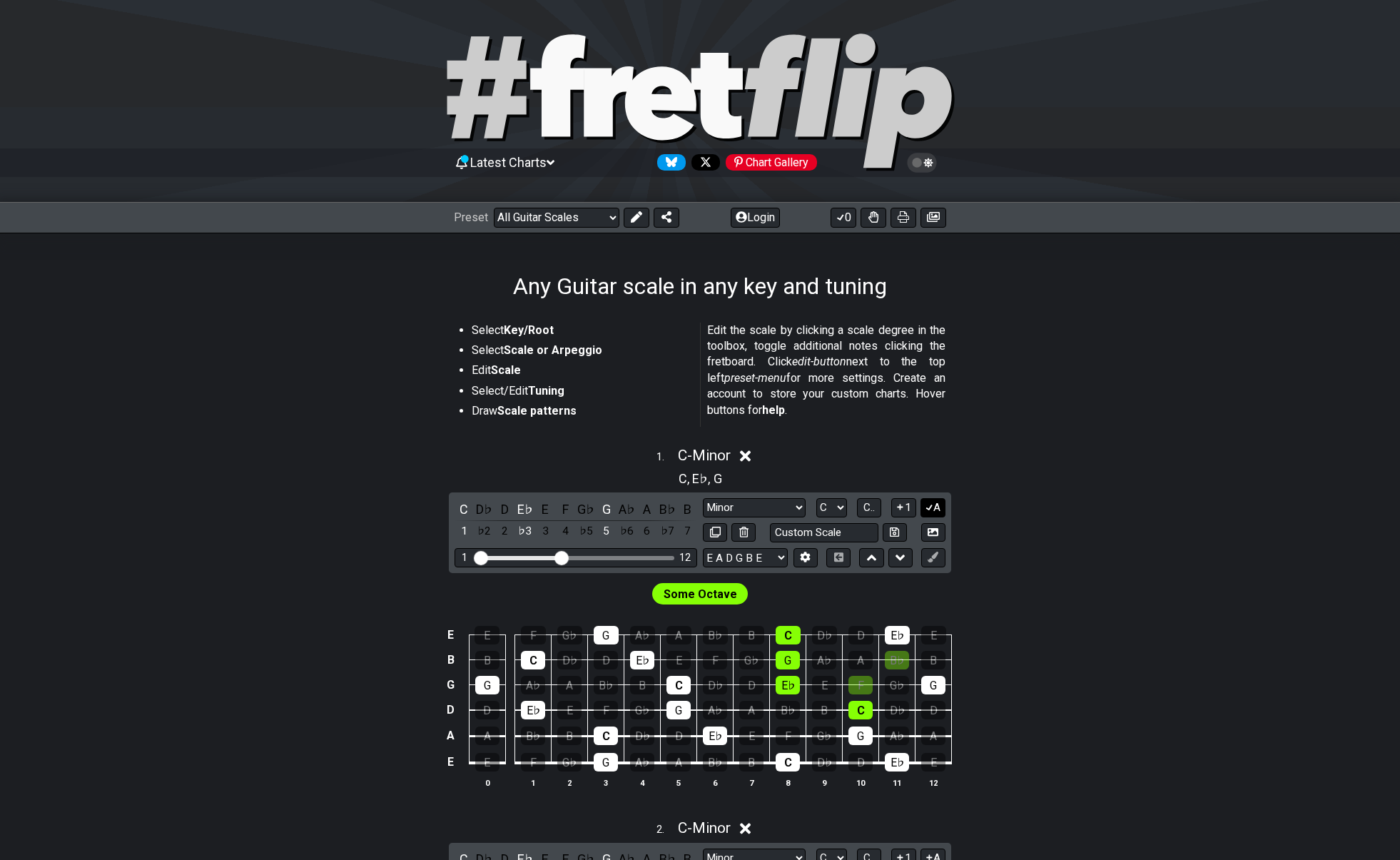
click at [930, 508] on icon at bounding box center [929, 506] width 13 height 10
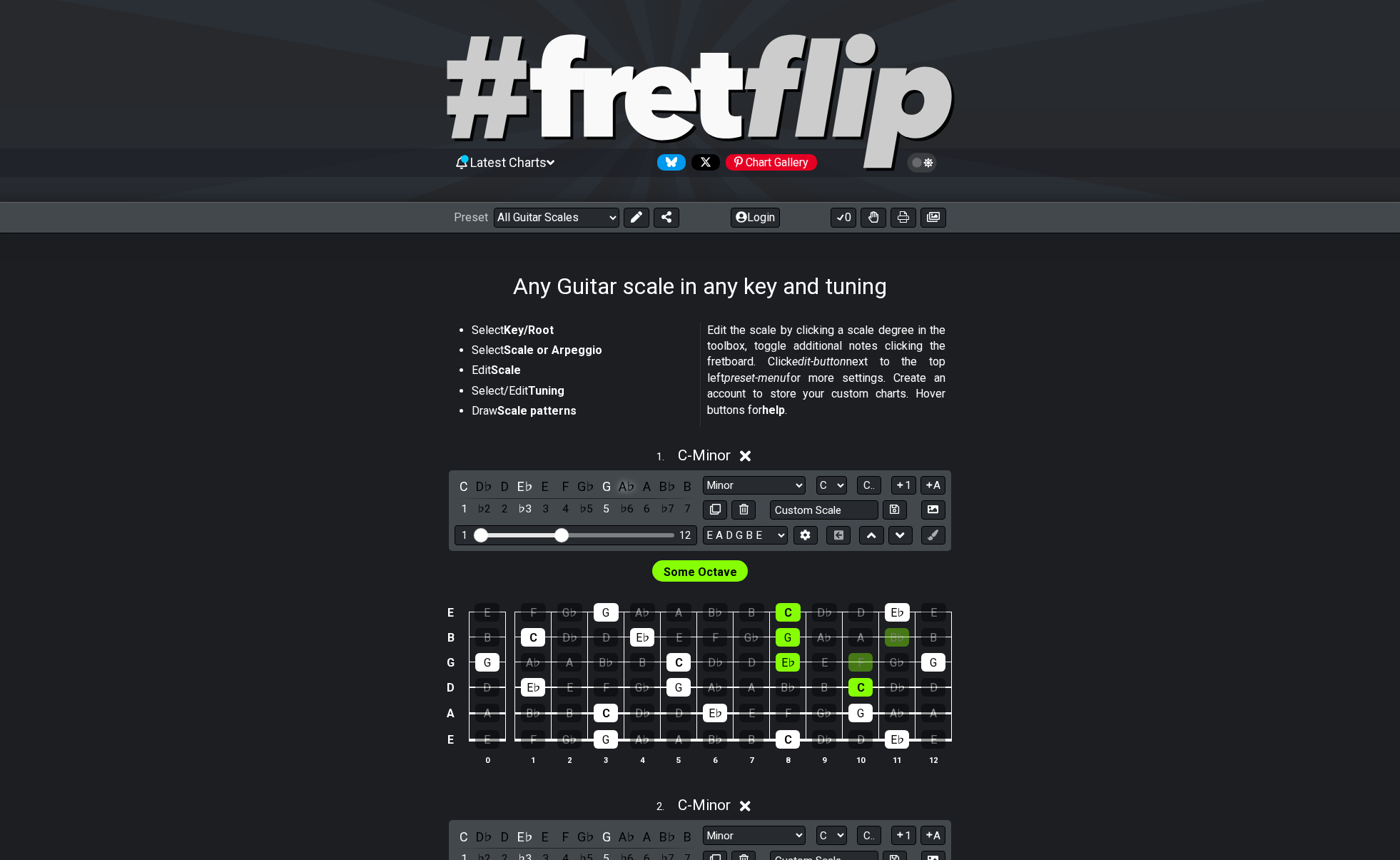
click at [626, 486] on div "A♭" at bounding box center [626, 486] width 18 height 19
click at [759, 535] on select "E A D G B E E A D G B E E A D G B E B E A D F♯ B A D G C E A D A D G B E E♭ A♭ …" at bounding box center [744, 536] width 85 height 19
click at [835, 532] on icon at bounding box center [839, 535] width 10 height 10
click at [872, 536] on icon at bounding box center [871, 535] width 10 height 14
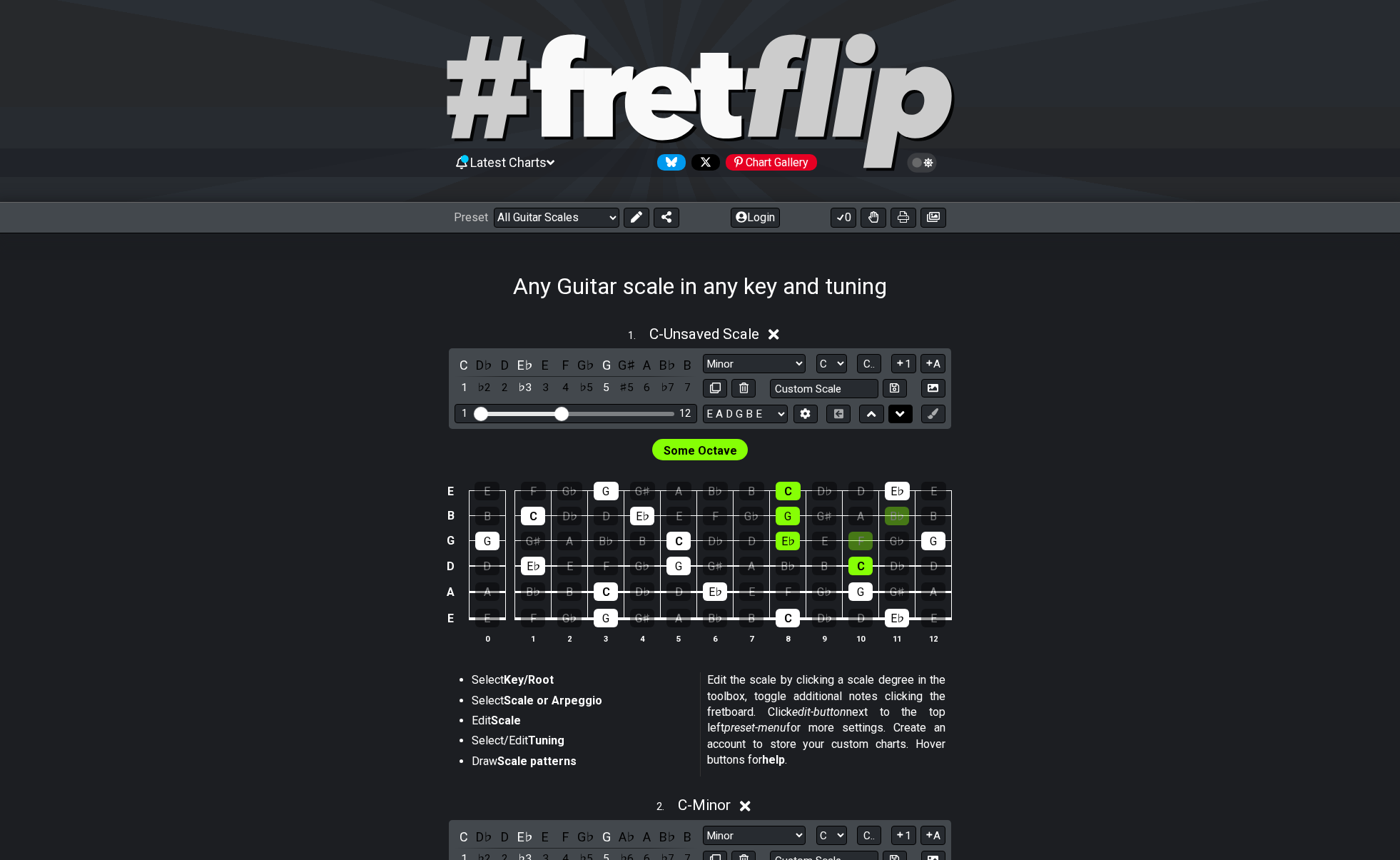
click at [897, 415] on icon at bounding box center [900, 414] width 10 height 14
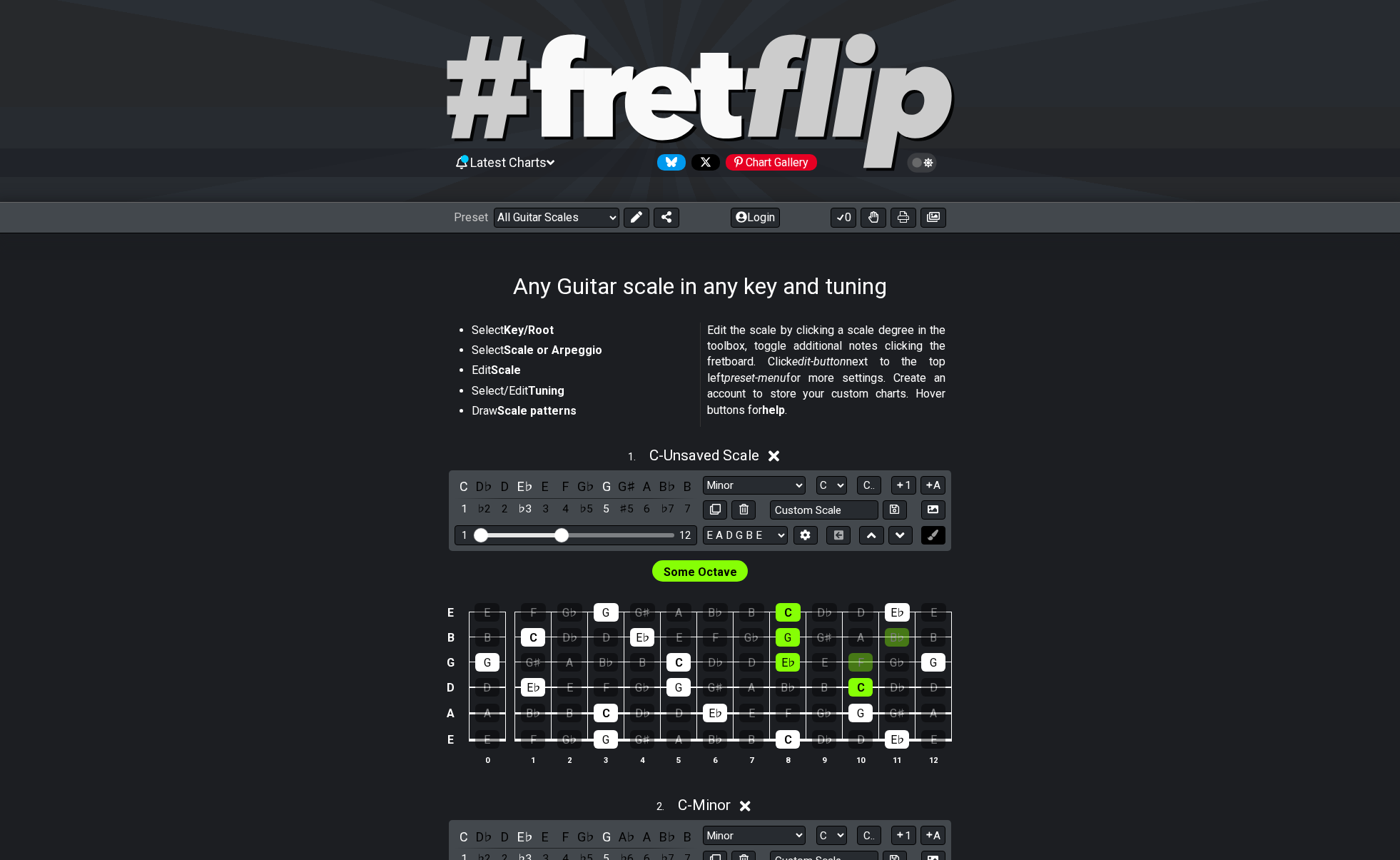
click at [929, 535] on icon at bounding box center [932, 534] width 10 height 10
click at [811, 532] on button at bounding box center [804, 536] width 24 height 19
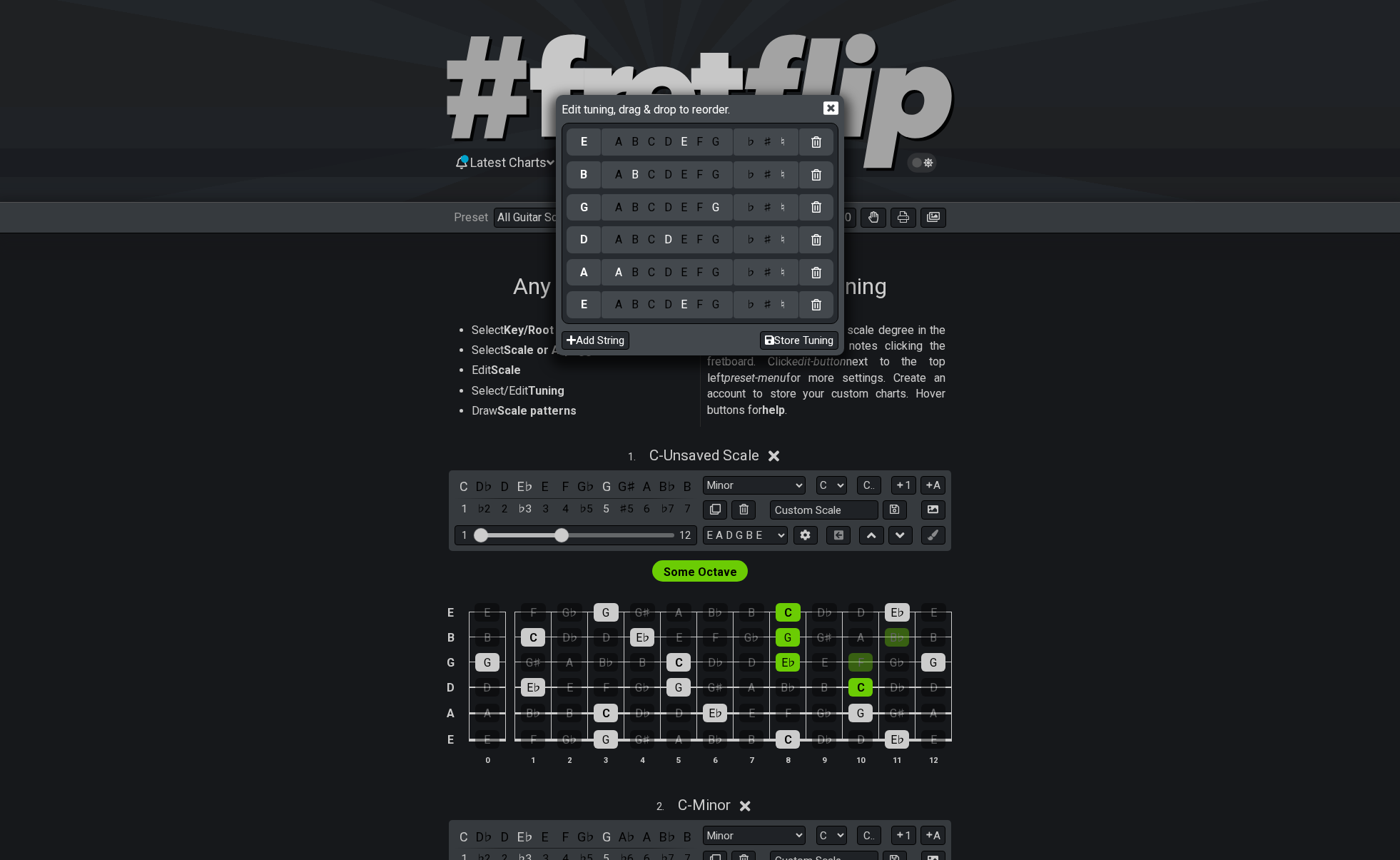
click at [833, 107] on icon at bounding box center [831, 109] width 15 height 15
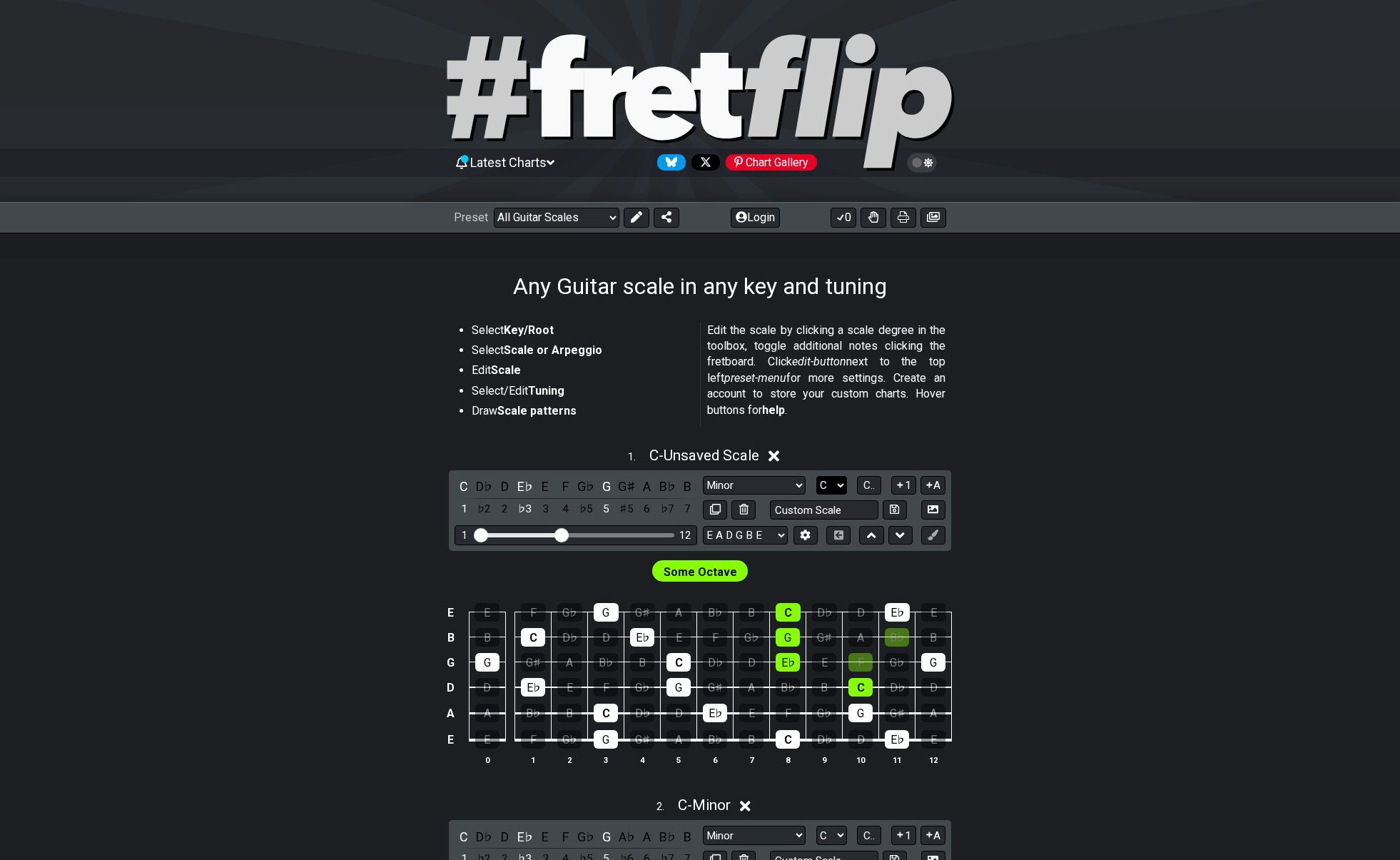
click at [842, 481] on select "A♭ A A♯ B♭ B C C♯ D♭ D D♯ E♭ E F F♯ G♭ G G♯" at bounding box center [831, 485] width 30 height 19
select select "E"
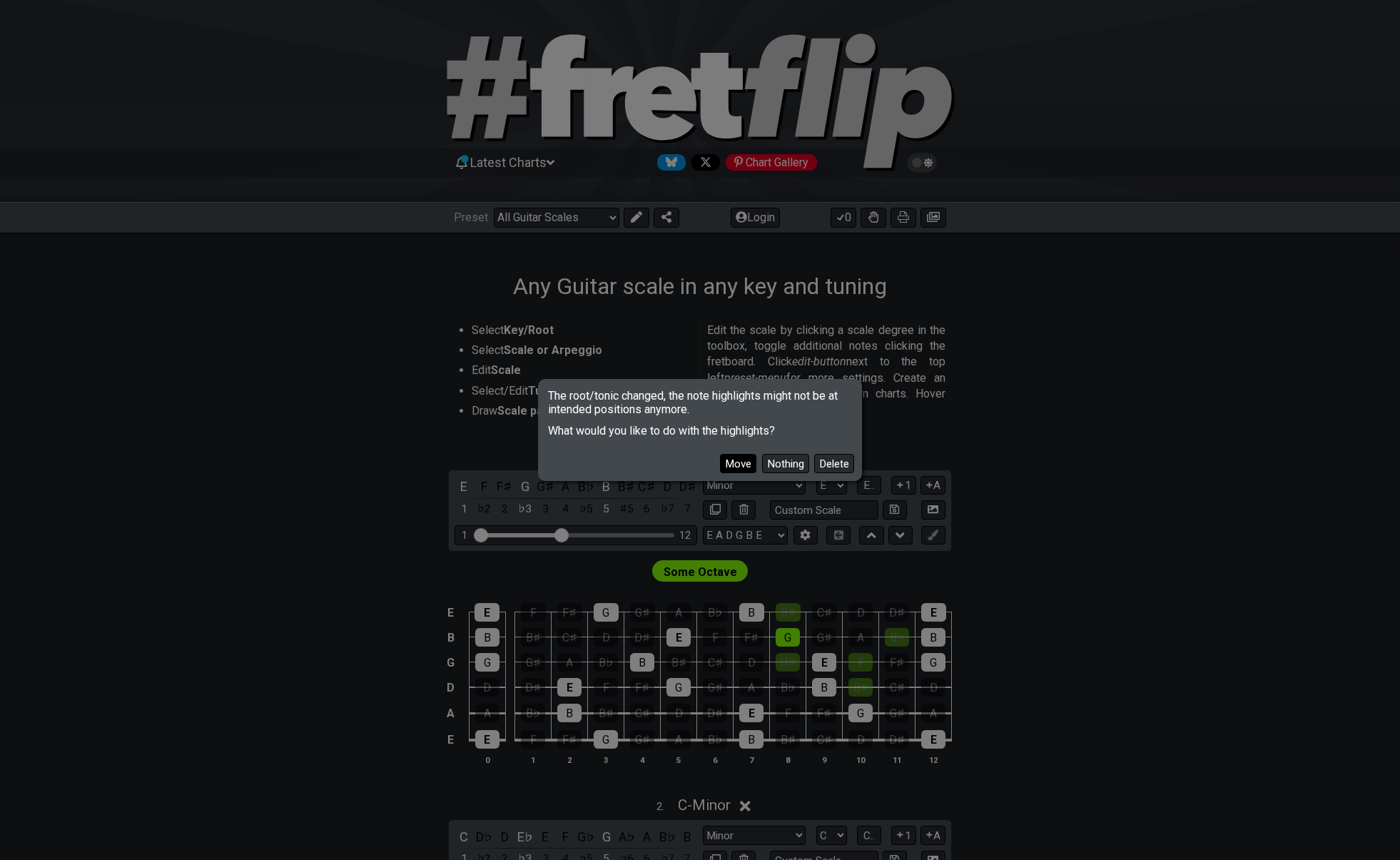
click at [737, 463] on button "Move" at bounding box center [738, 463] width 36 height 19
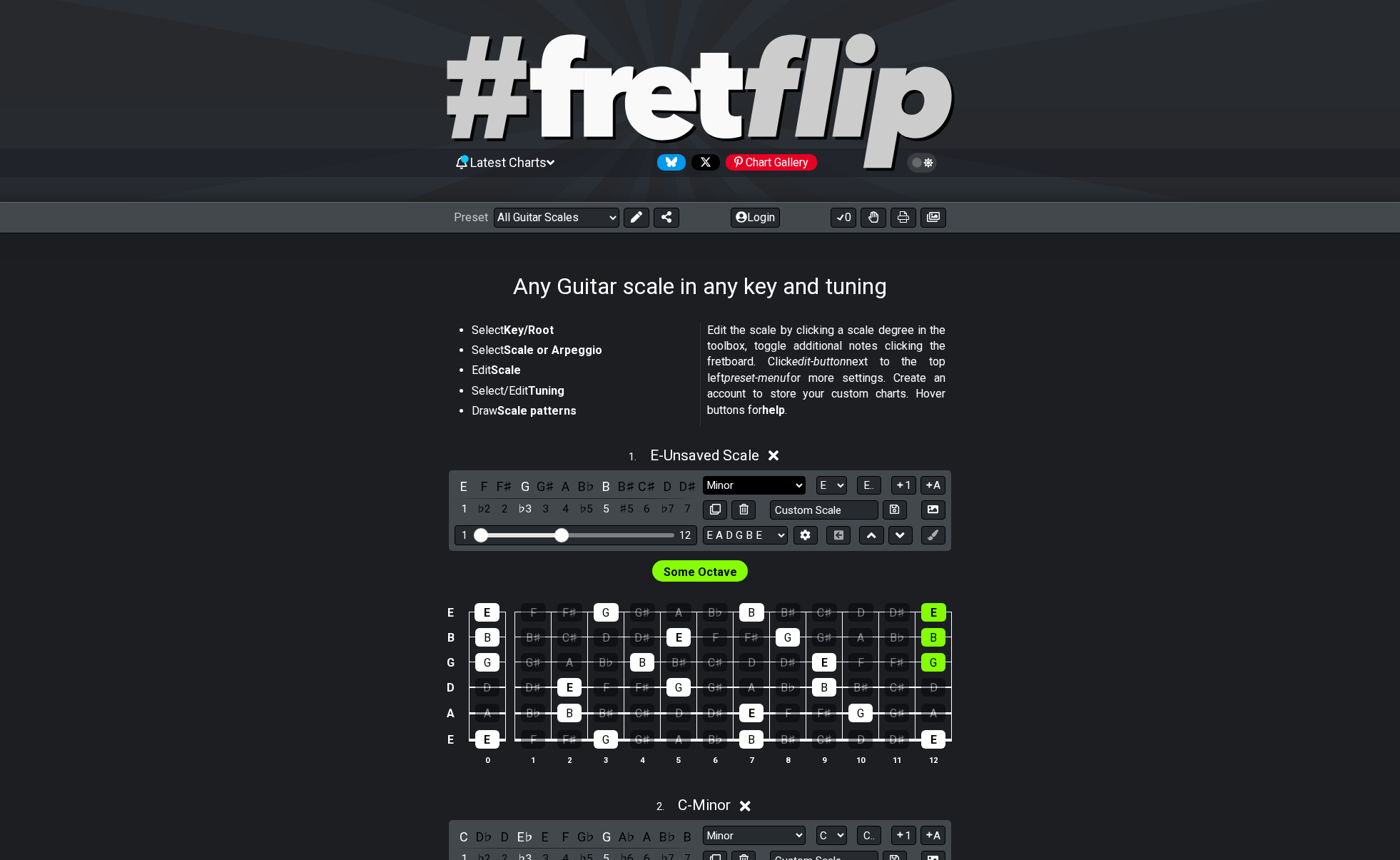
click at [796, 481] on select "Minor Pentatonic Root Minor Pentatonic Major Pentatonic Minor Blues Major Blues…" at bounding box center [754, 485] width 103 height 19
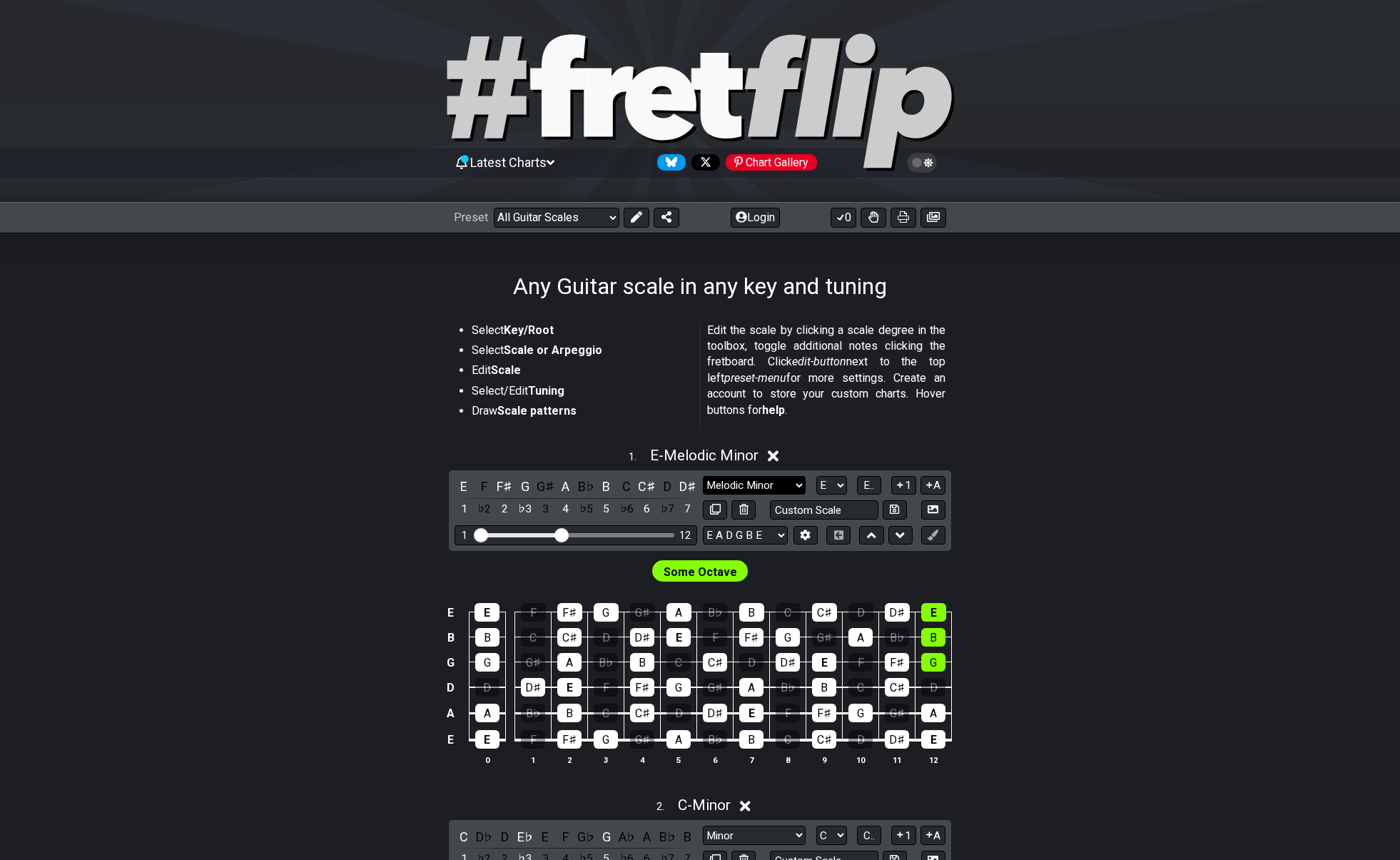
click at [753, 481] on select "Minor Pentatonic Root Minor Pentatonic Major Pentatonic Minor Blues Major Blues…" at bounding box center [754, 485] width 103 height 19
select select "Major / [PERSON_NAME]"
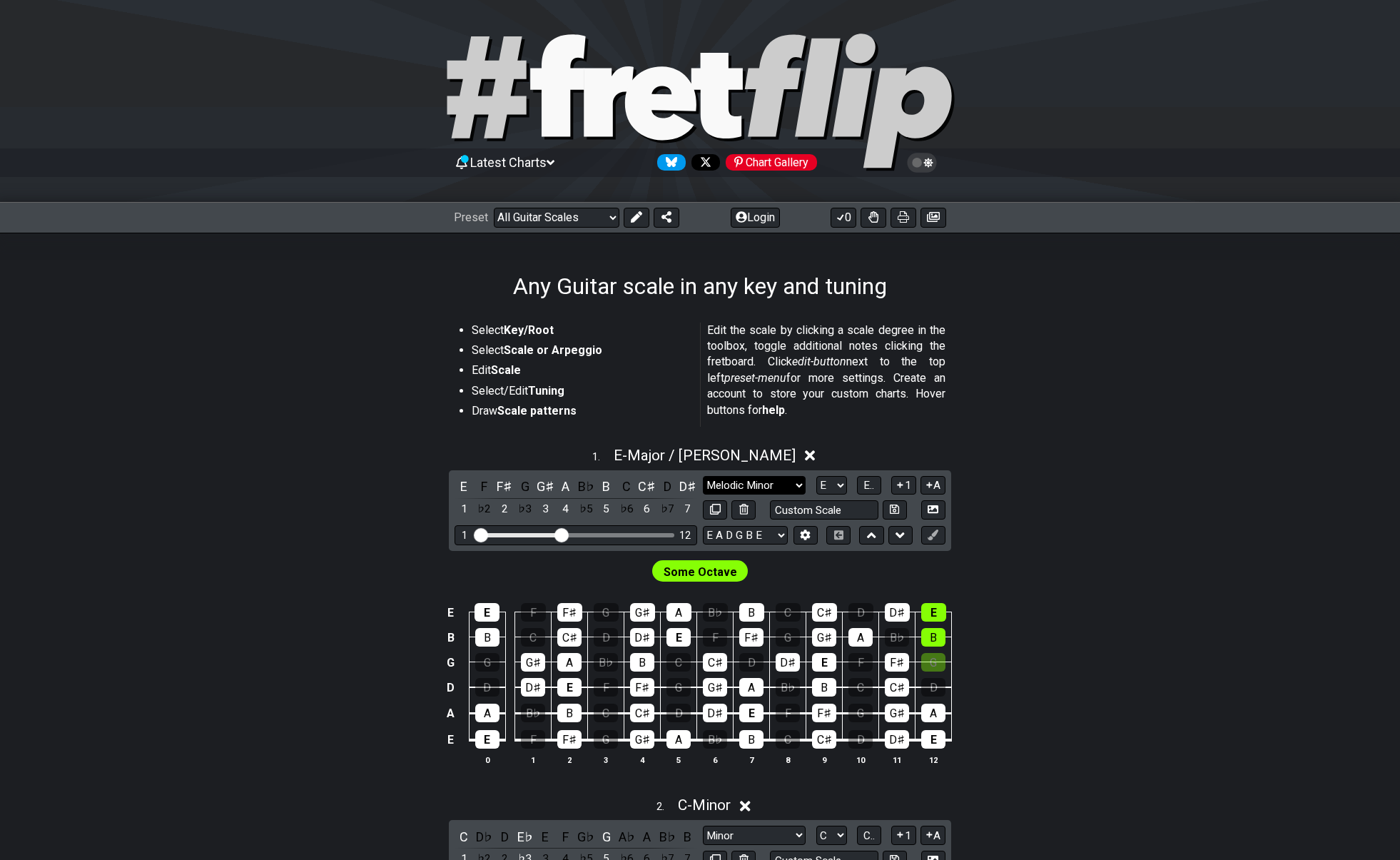
click at [761, 482] on select "Minor Pentatonic Root Minor Pentatonic Major Pentatonic Minor Blues Major Blues…" at bounding box center [754, 485] width 103 height 19
click at [837, 484] on select "A♭ A A♯ B♭ B C C♯ D♭ D D♯ E♭ E F F♯ G♭ G G♯" at bounding box center [831, 485] width 30 height 19
select select "C"
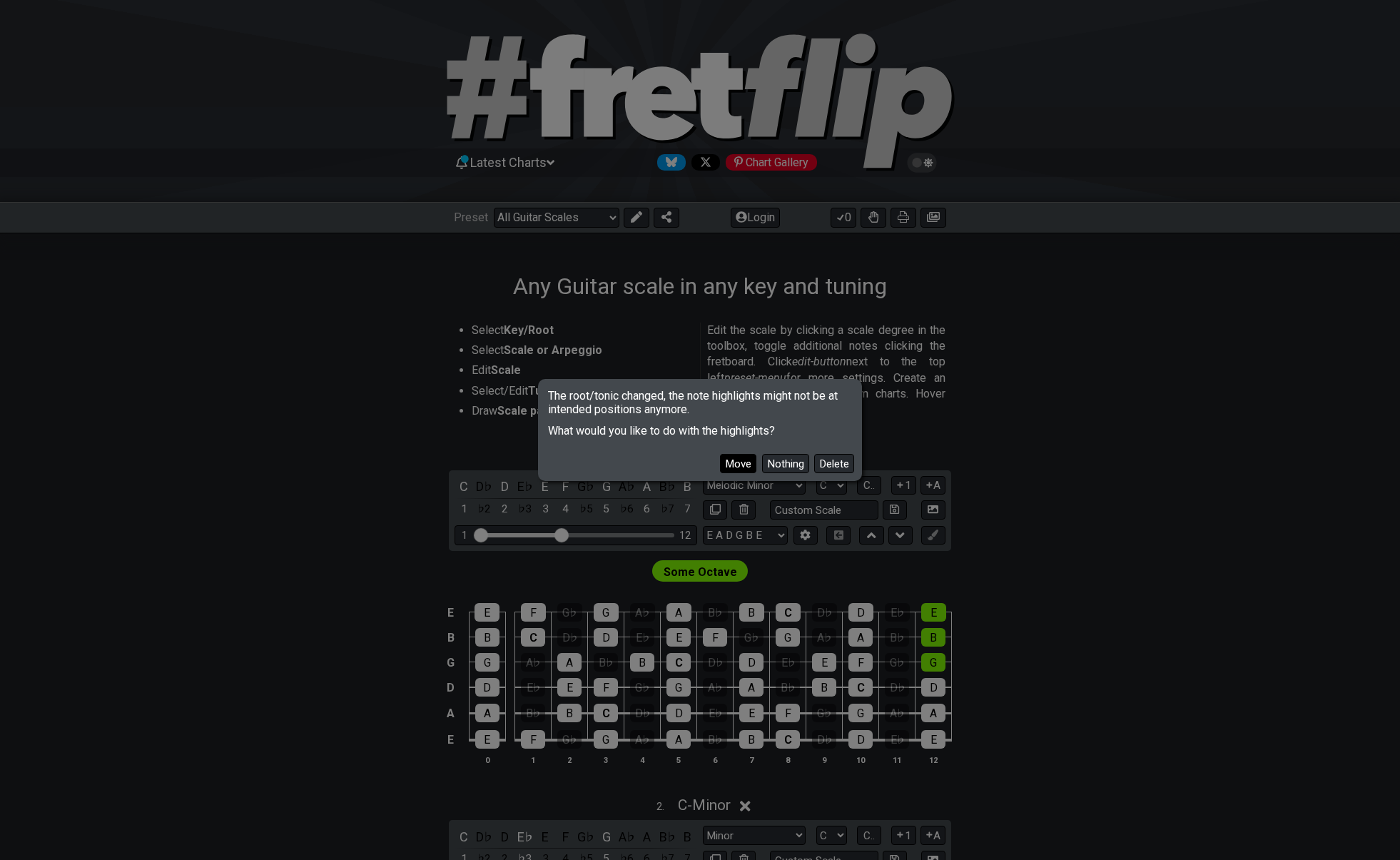
click at [735, 461] on button "Move" at bounding box center [738, 463] width 36 height 19
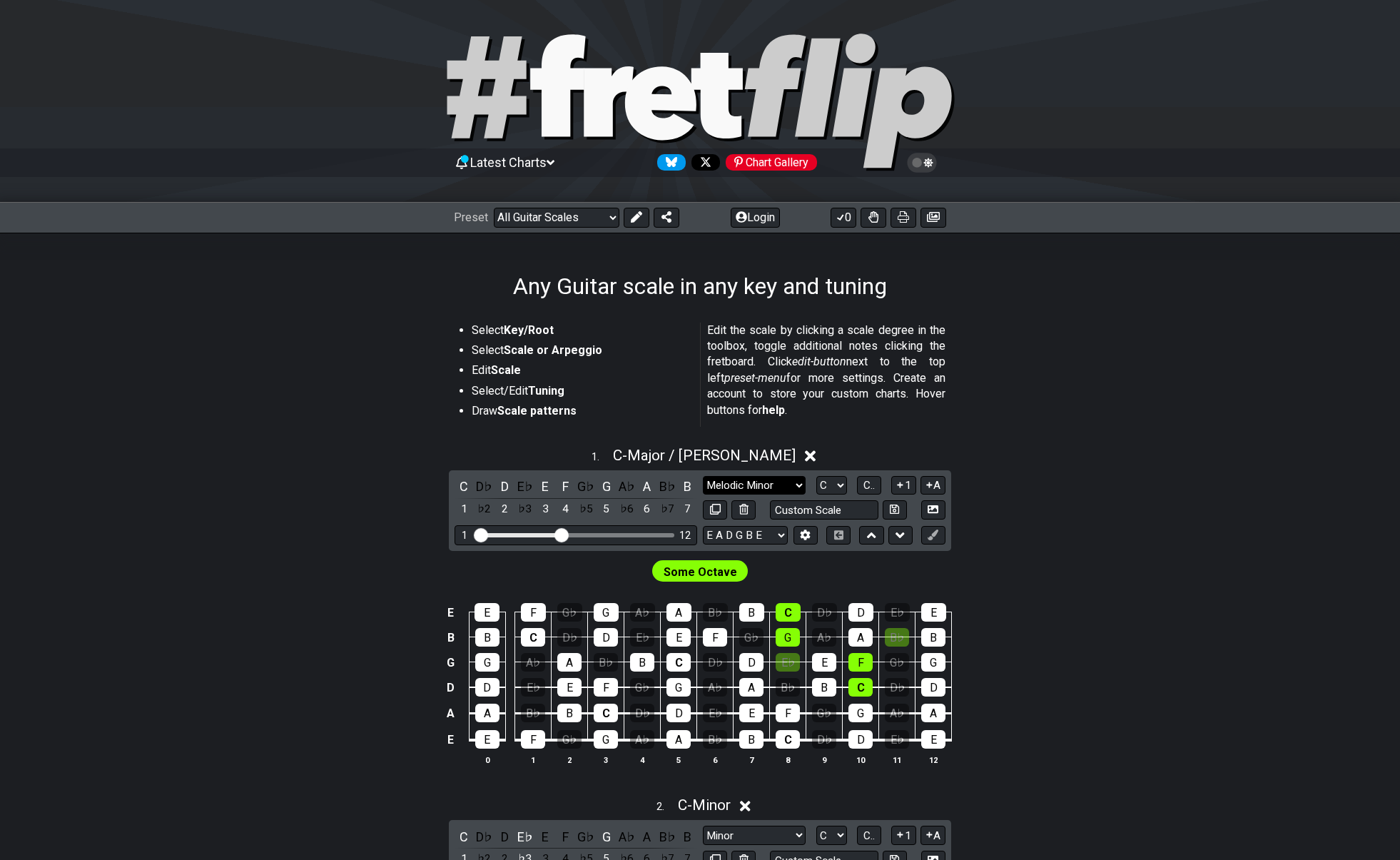
click at [773, 480] on select "Minor Pentatonic Root Minor Pentatonic Major Pentatonic Minor Blues Major Blues…" at bounding box center [754, 485] width 103 height 19
select select "Major Pentatonic"
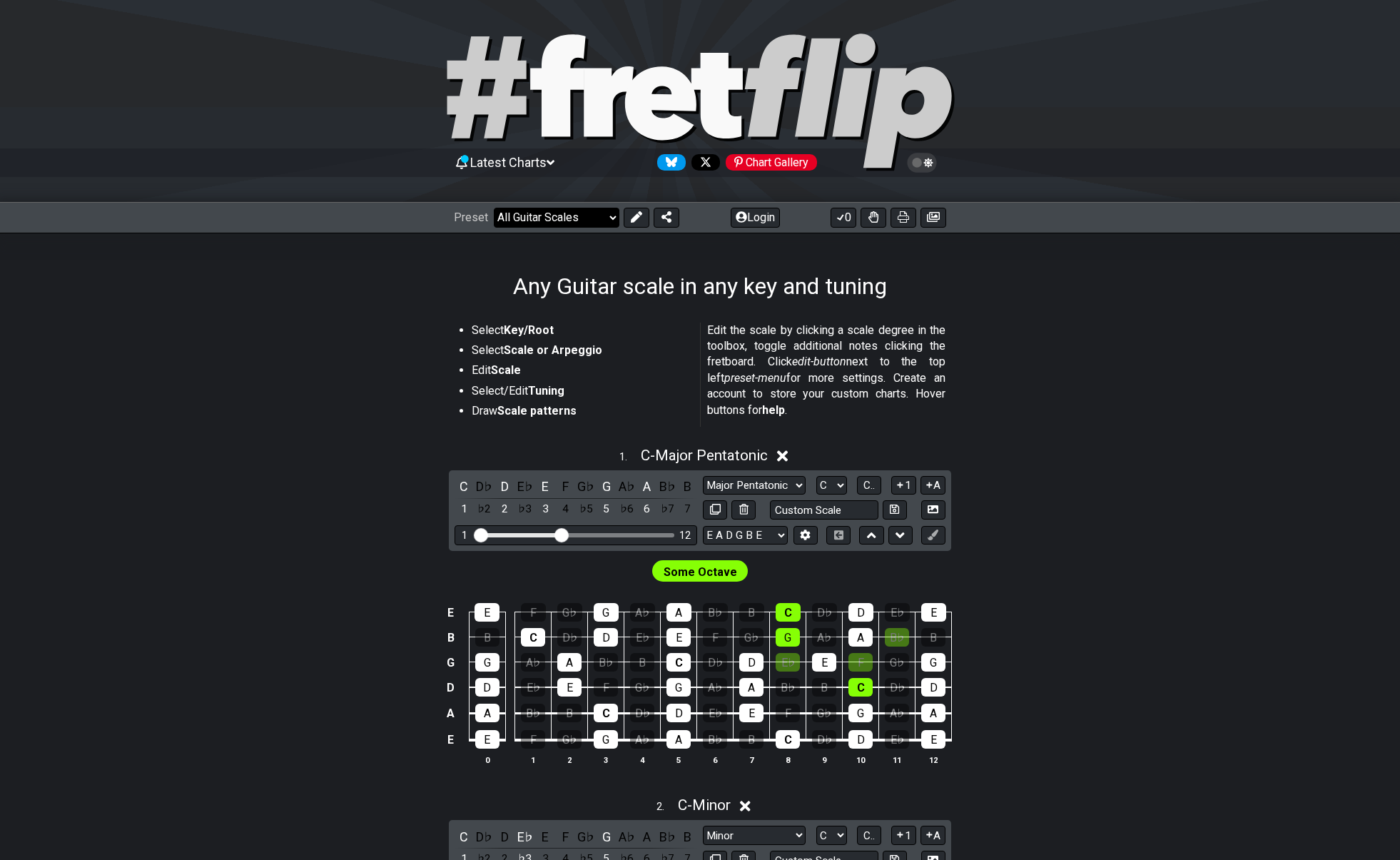
click at [606, 215] on select "Welcome to #fretflip! Arpeggio Template Custom Preset Minor Pentatonic Major Pe…" at bounding box center [557, 217] width 126 height 20
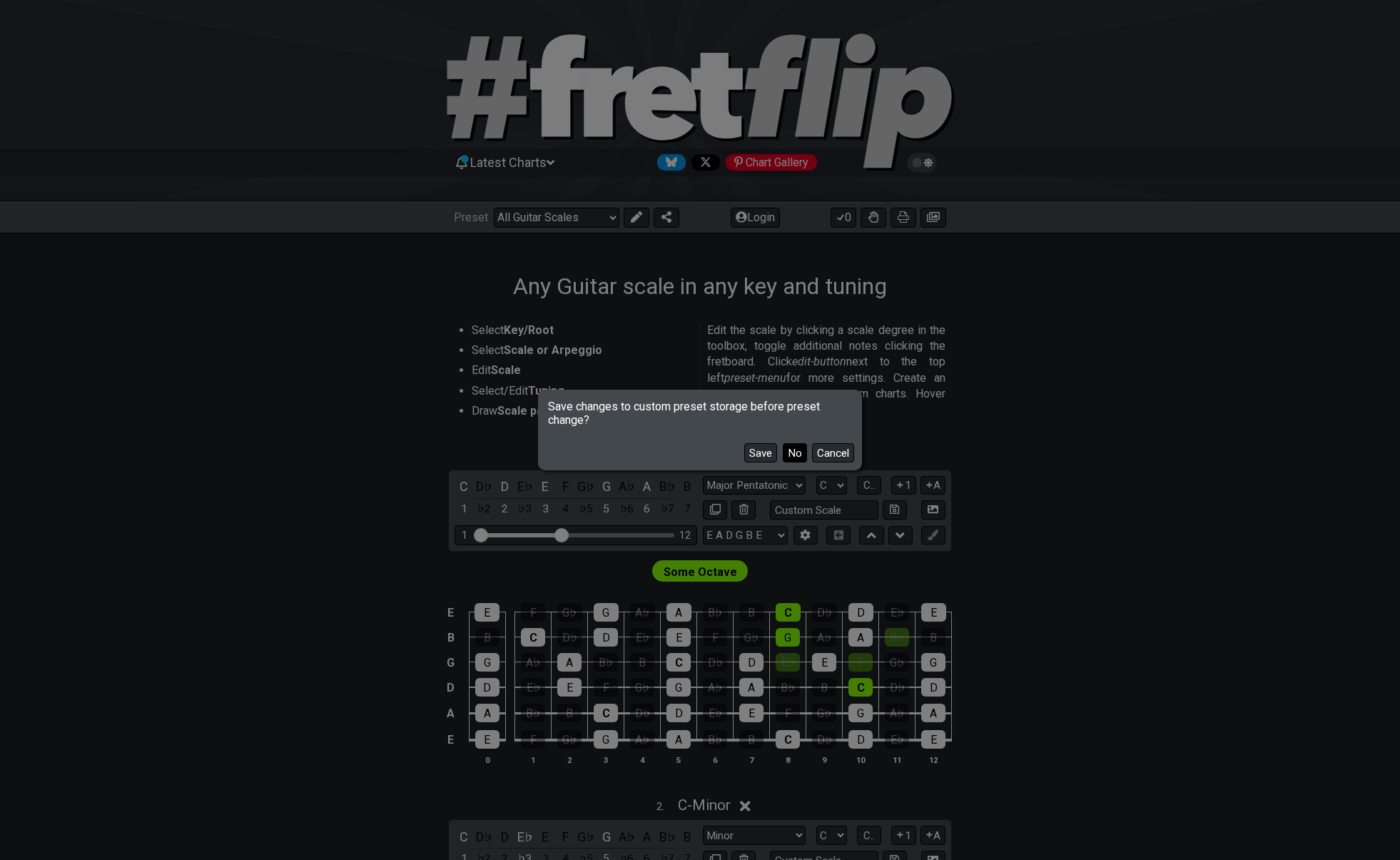
click at [790, 451] on button "No" at bounding box center [794, 453] width 24 height 19
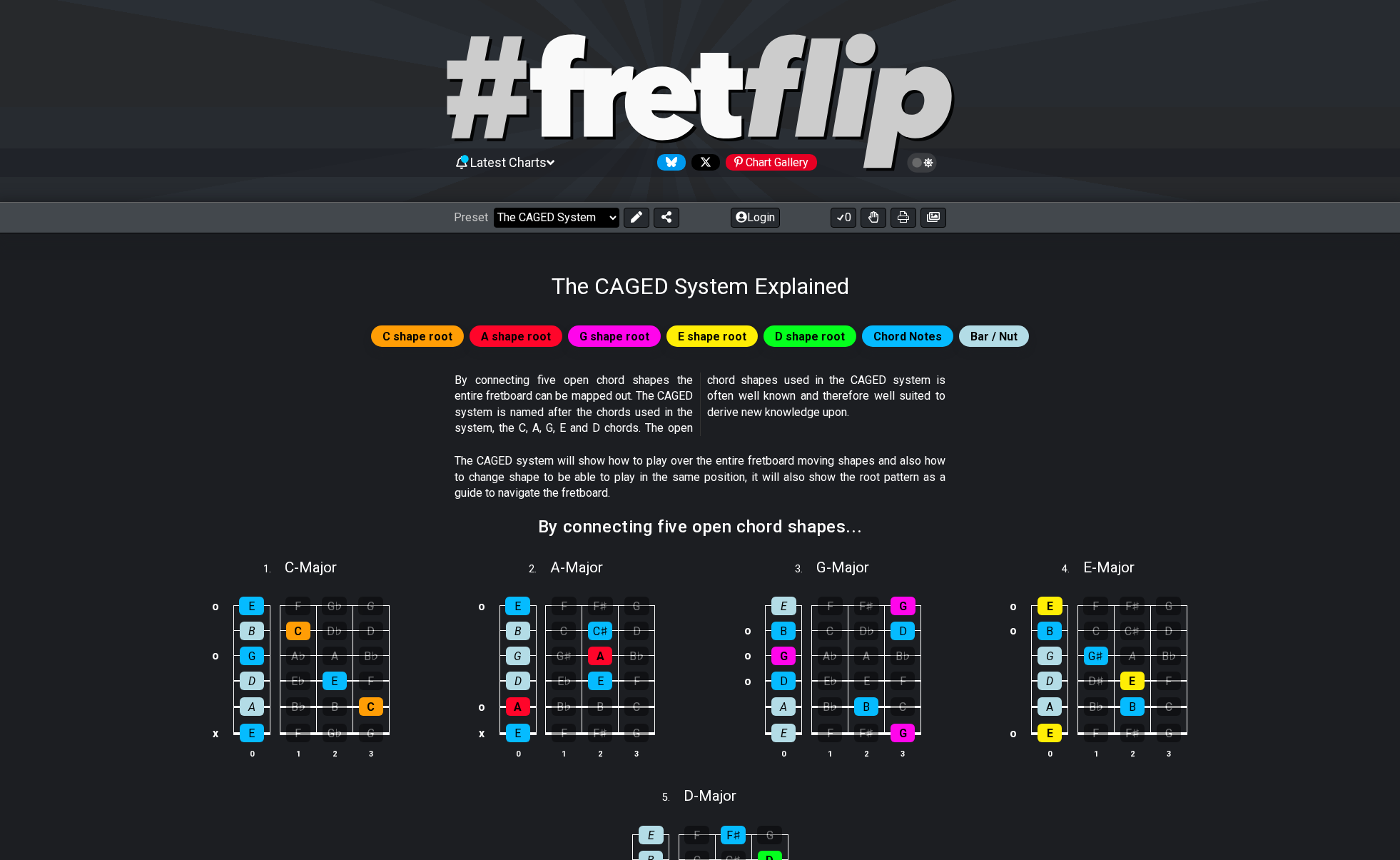
click at [553, 223] on select "Welcome to #fretflip! Arpeggio Template Custom Preset Minor Pentatonic Major Pe…" at bounding box center [557, 217] width 126 height 20
select select "/the-caged-system"
select select "C"
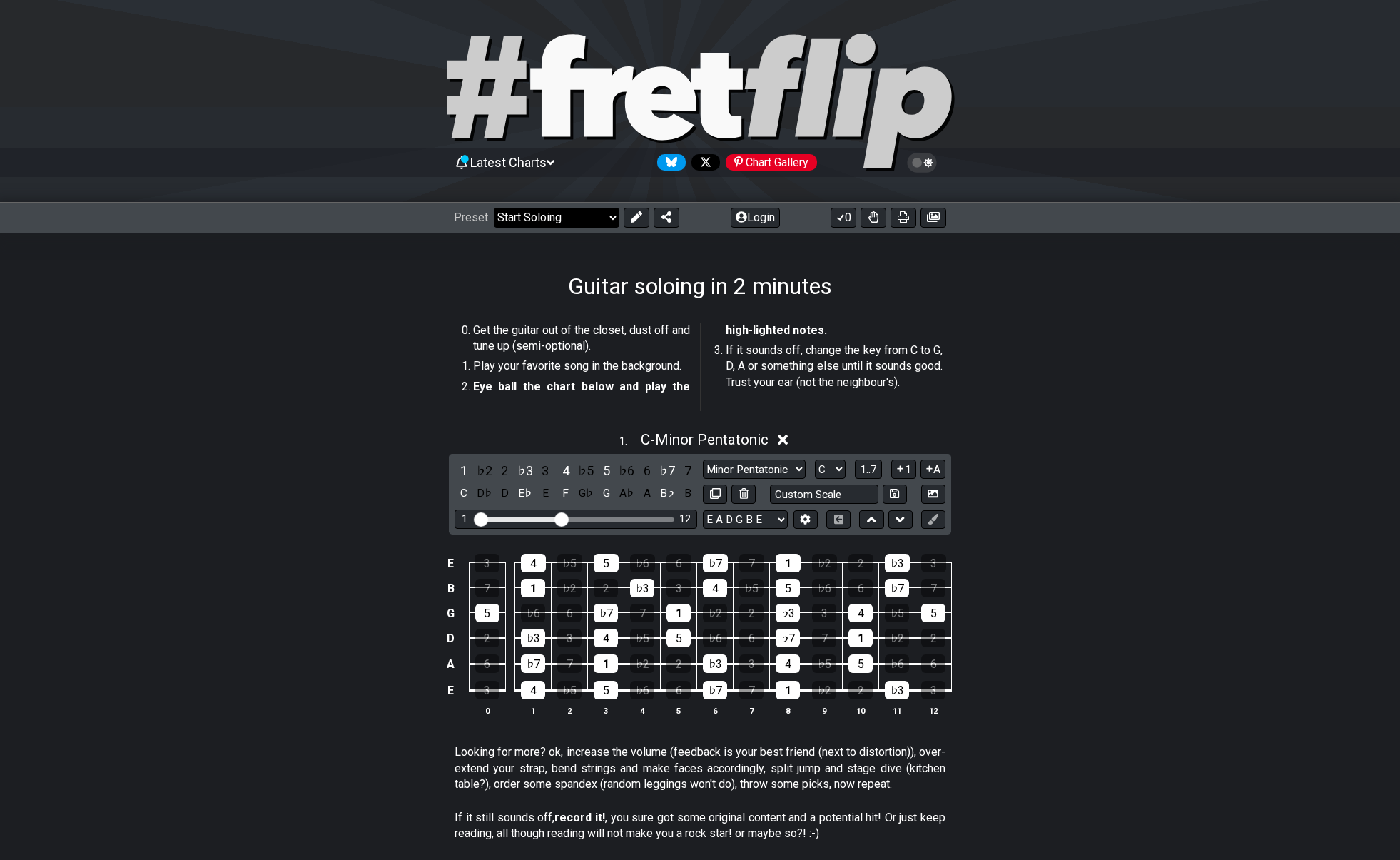
click at [515, 215] on select "Welcome to #fretflip! Arpeggio Template Custom Preset Minor Pentatonic Major Pe…" at bounding box center [557, 217] width 126 height 20
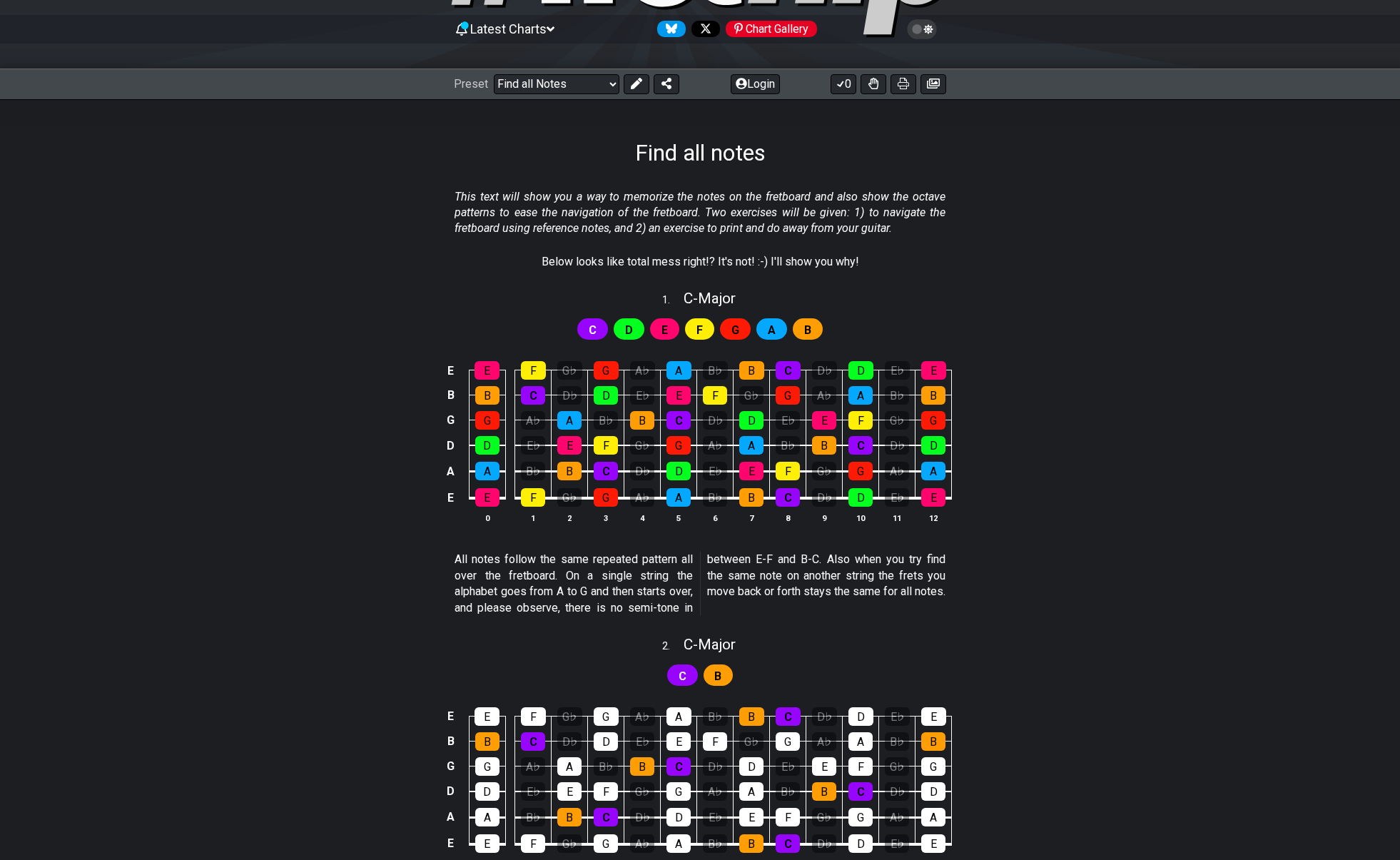
scroll to position [134, 0]
click at [594, 327] on span "C" at bounding box center [593, 330] width 8 height 21
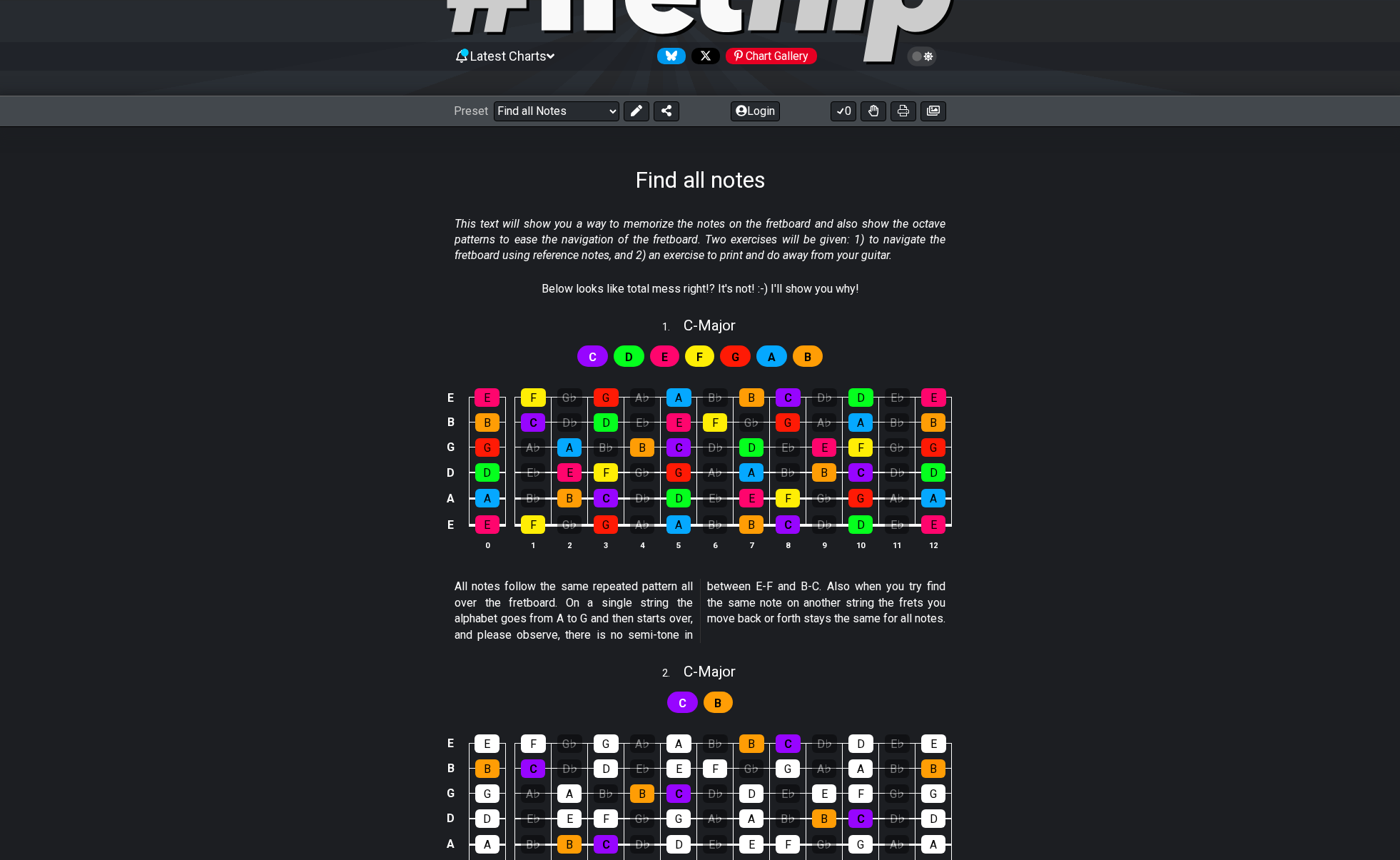
scroll to position [0, 0]
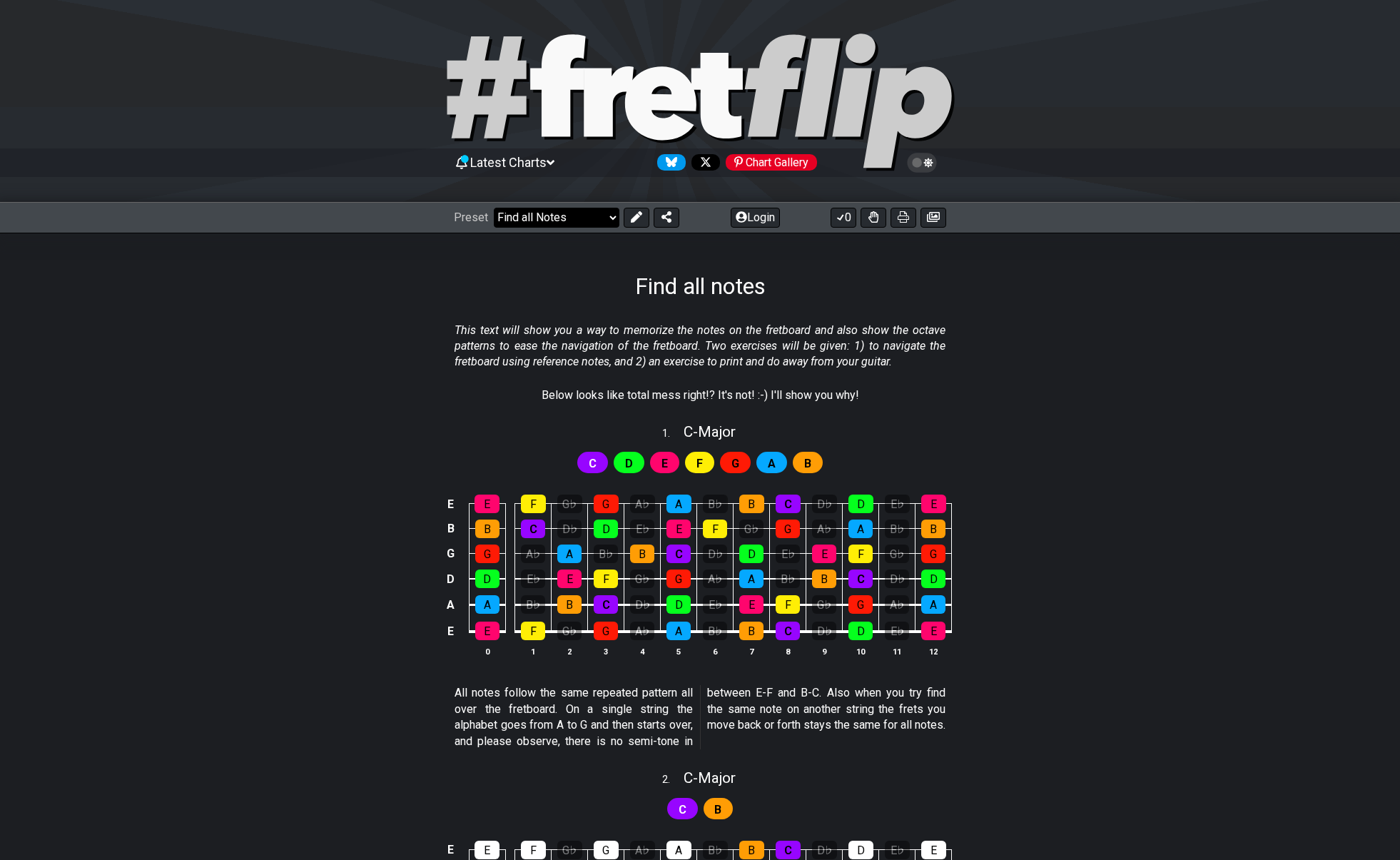
click at [606, 215] on select "Welcome to #fretflip! Arpeggio Template Custom Preset Minor Pentatonic Major Pe…" at bounding box center [557, 217] width 126 height 20
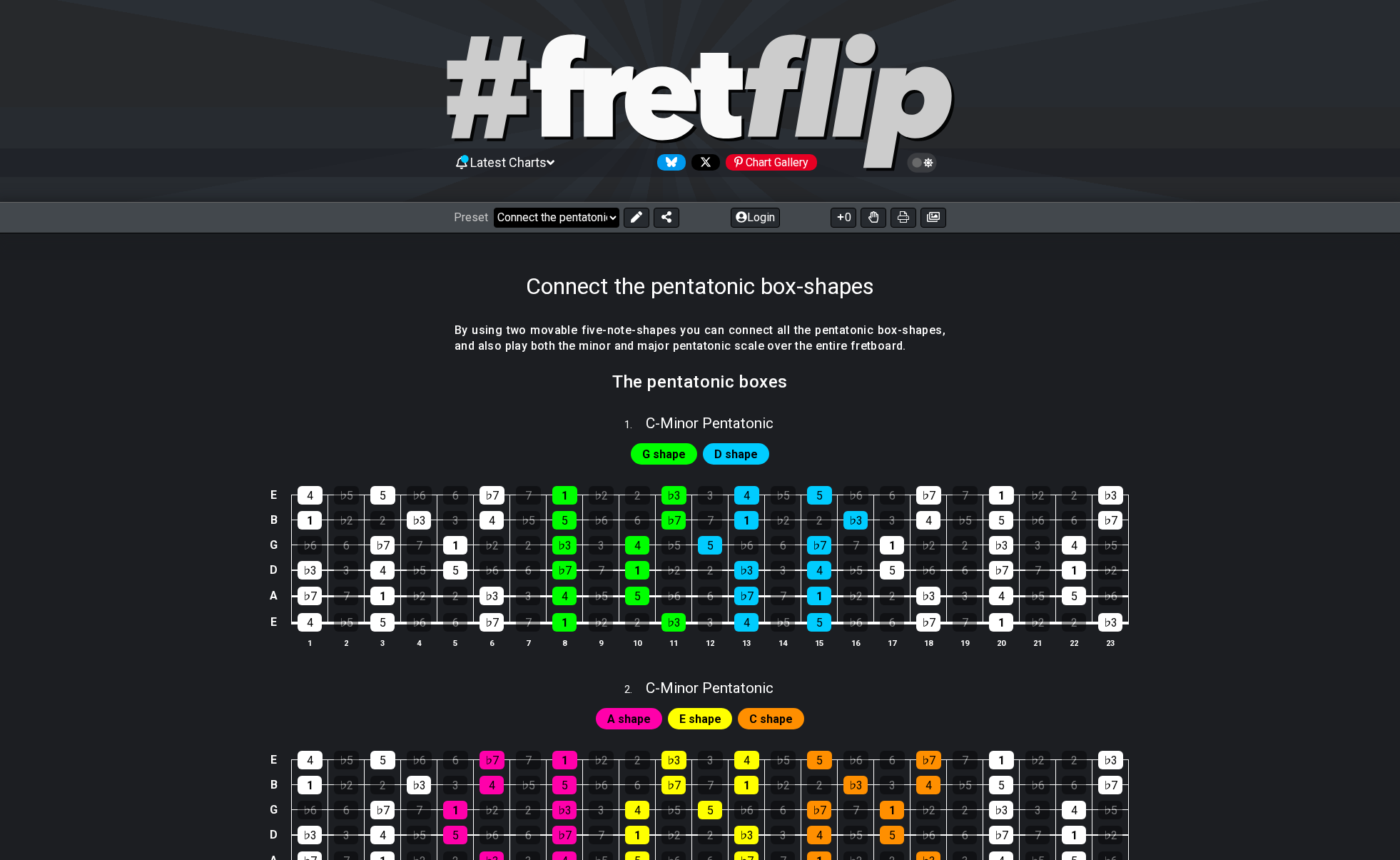
click at [529, 215] on select "Welcome to #fretflip! Arpeggio Template Custom Preset Minor Pentatonic Major Pe…" at bounding box center [557, 217] width 126 height 20
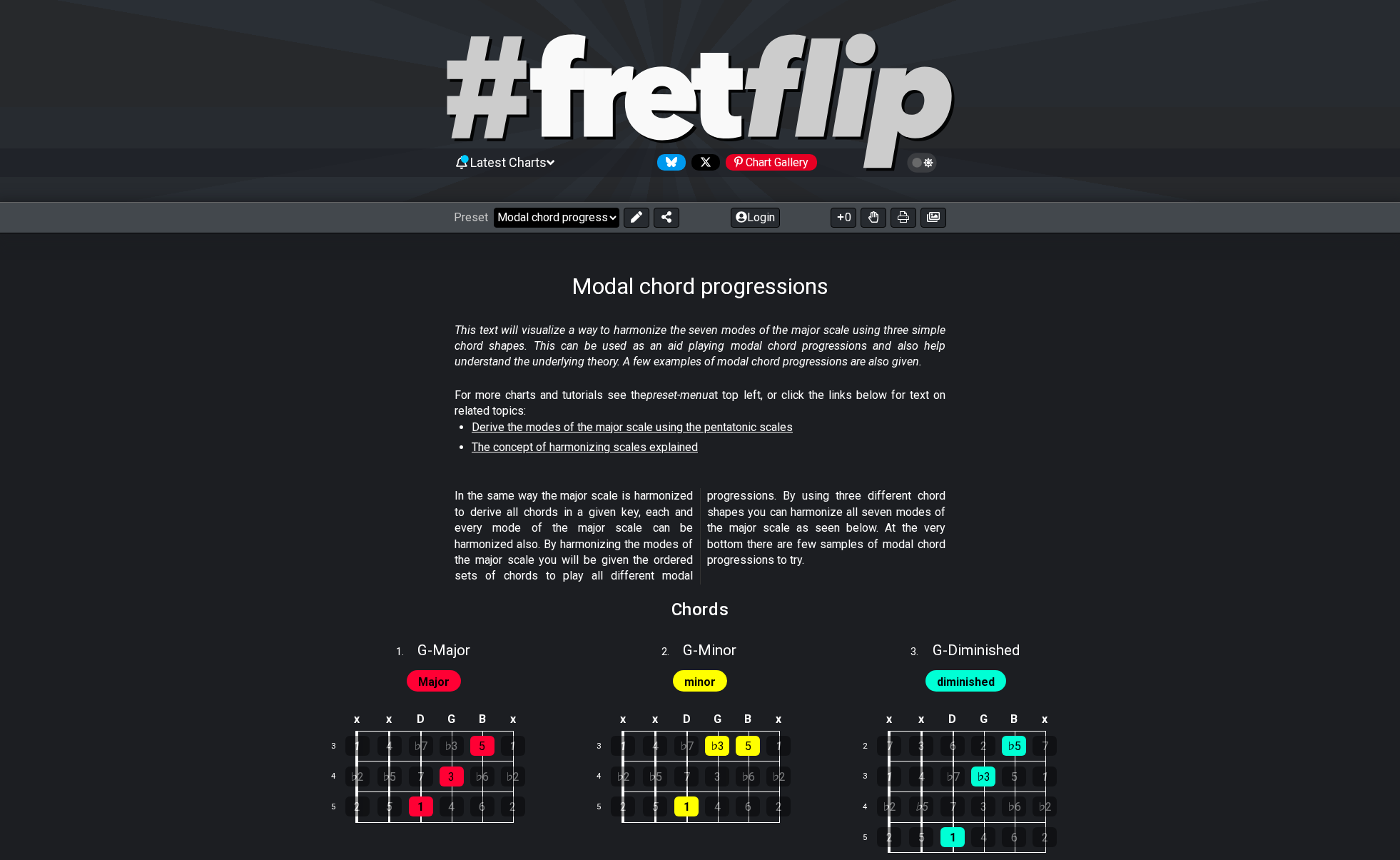
click at [596, 217] on select "Welcome to #fretflip! Arpeggio Template Custom Preset Minor Pentatonic Major Pe…" at bounding box center [557, 217] width 126 height 20
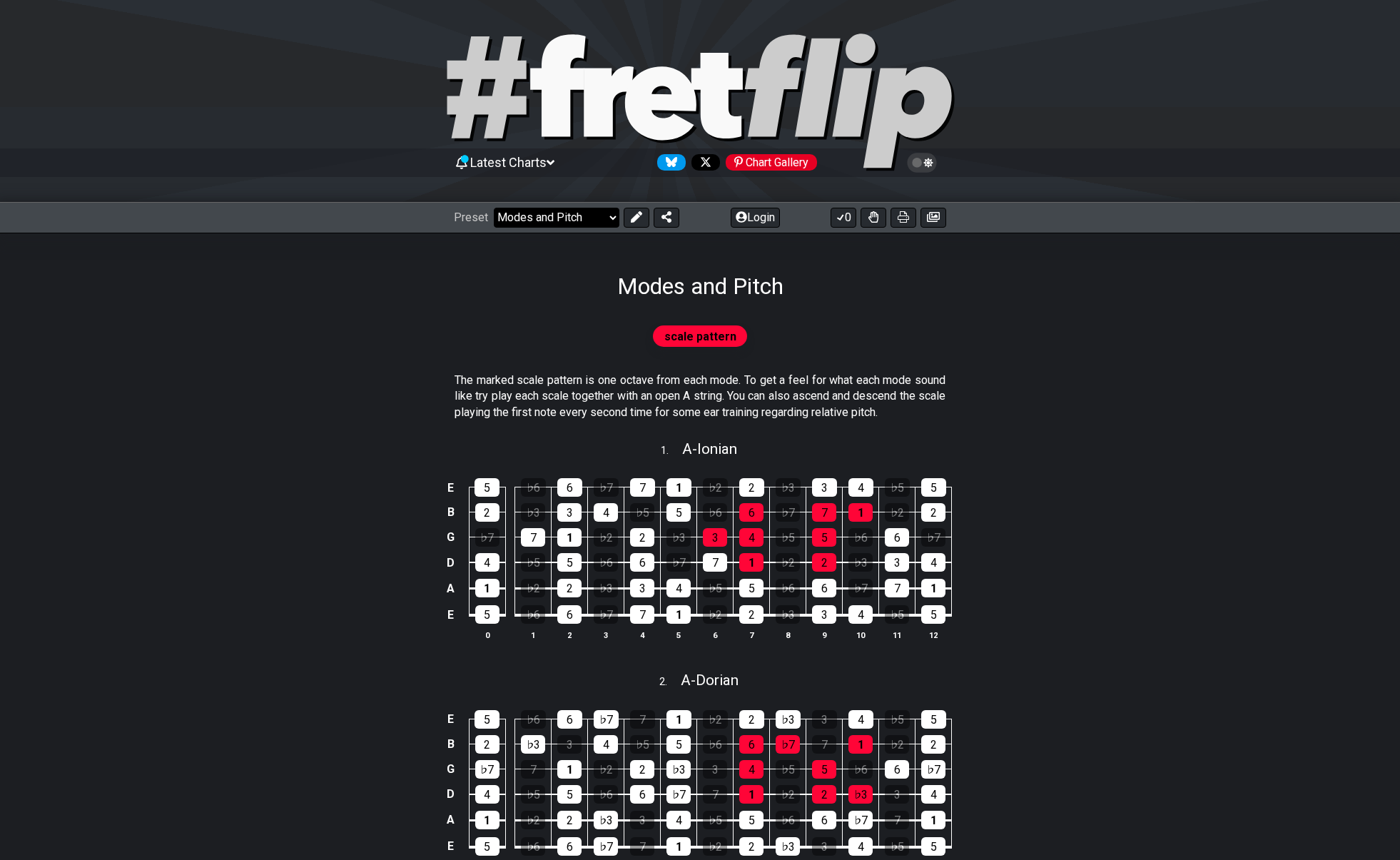
click at [577, 213] on select "Welcome to #fretflip! Arpeggio Template Custom Preset Minor Pentatonic Major Pe…" at bounding box center [557, 217] width 126 height 20
select select "/minor-pentatonic"
select select "C"
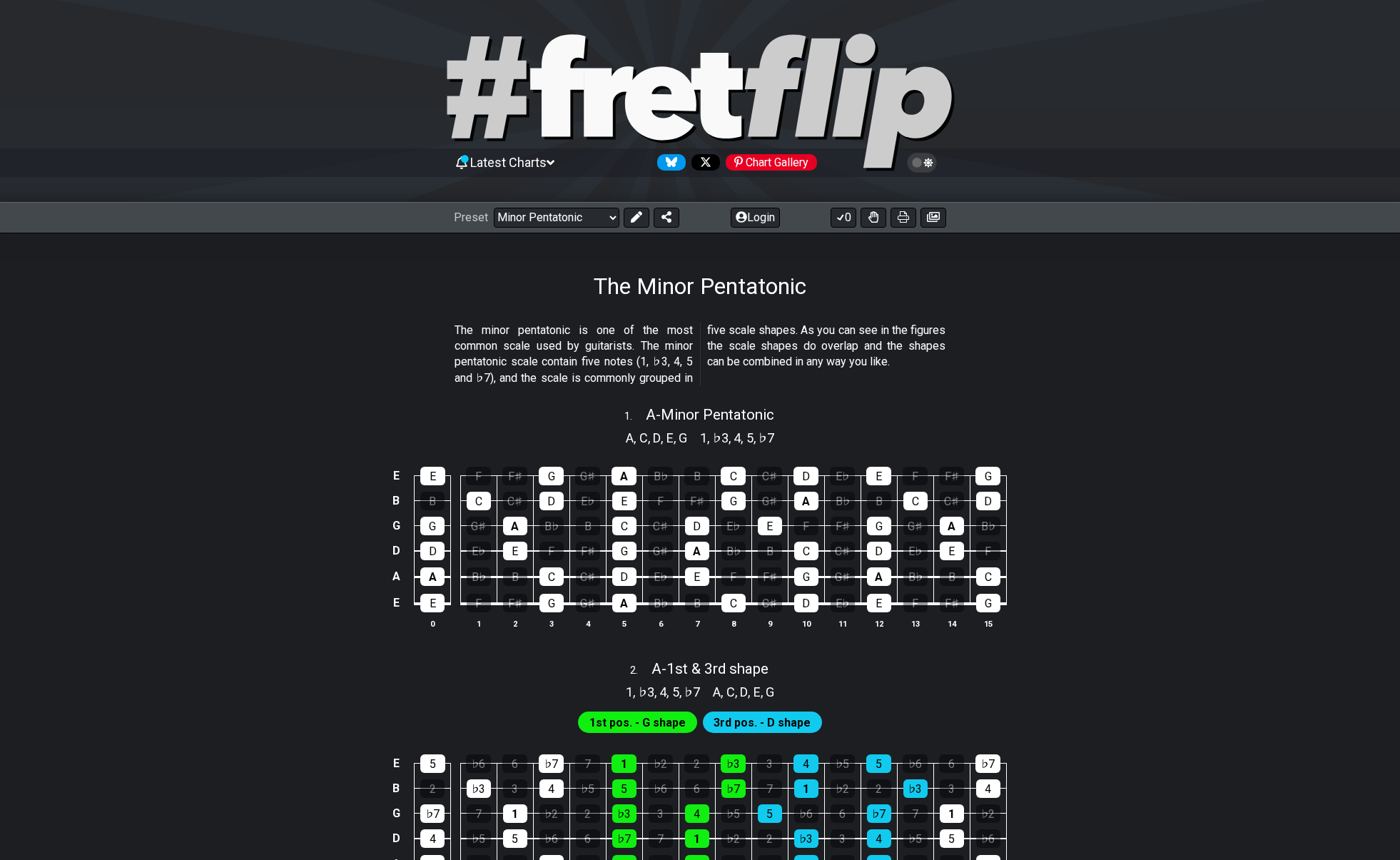
drag, startPoint x: 1226, startPoint y: 330, endPoint x: 1216, endPoint y: 331, distance: 10.0
click at [1226, 330] on section "The minor pentatonic is one of the most common scale used by guitarists. The mi…" at bounding box center [700, 357] width 1113 height 81
